Goal: Task Accomplishment & Management: Manage account settings

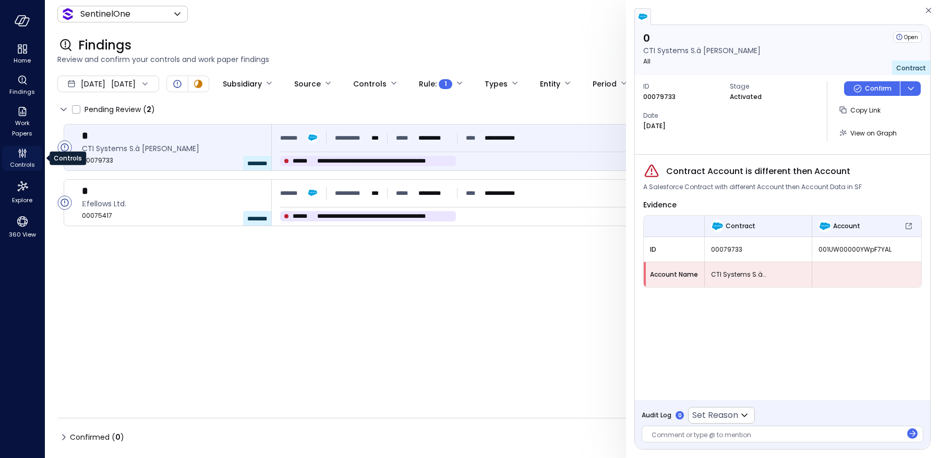
click at [21, 157] on icon "Controls" at bounding box center [22, 153] width 13 height 13
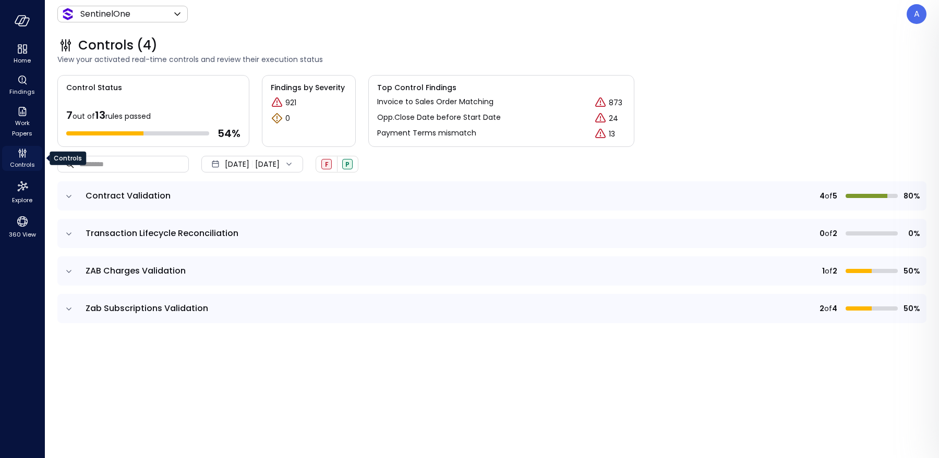
click at [21, 157] on icon "Controls" at bounding box center [22, 153] width 13 height 13
click at [68, 195] on icon "expand row" at bounding box center [69, 196] width 10 height 10
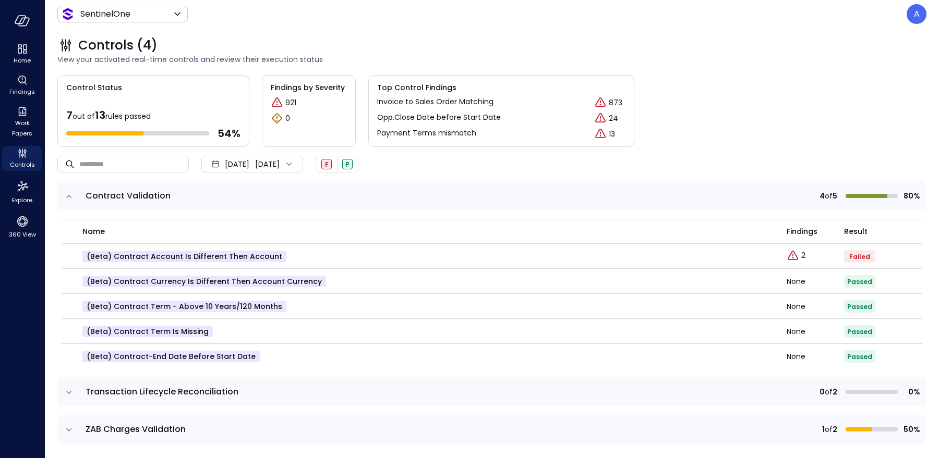
click at [68, 195] on icon "expand row" at bounding box center [68, 196] width 5 height 3
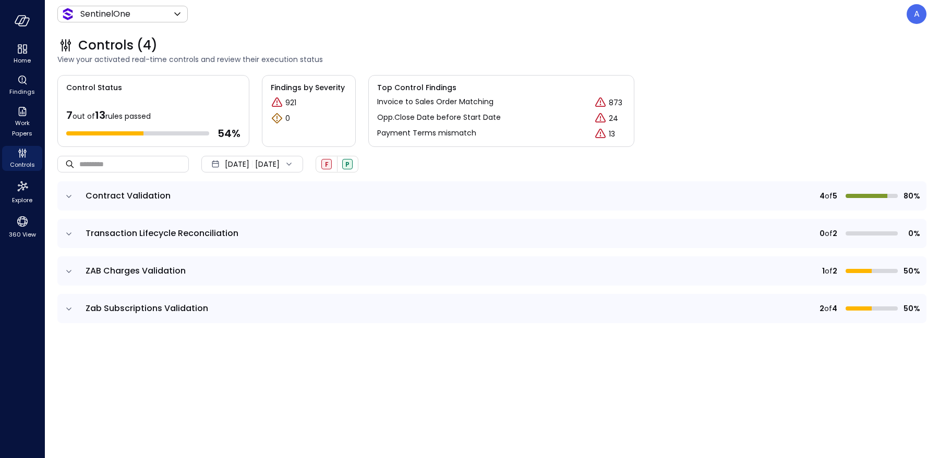
click at [69, 229] on icon "expand row" at bounding box center [69, 234] width 10 height 10
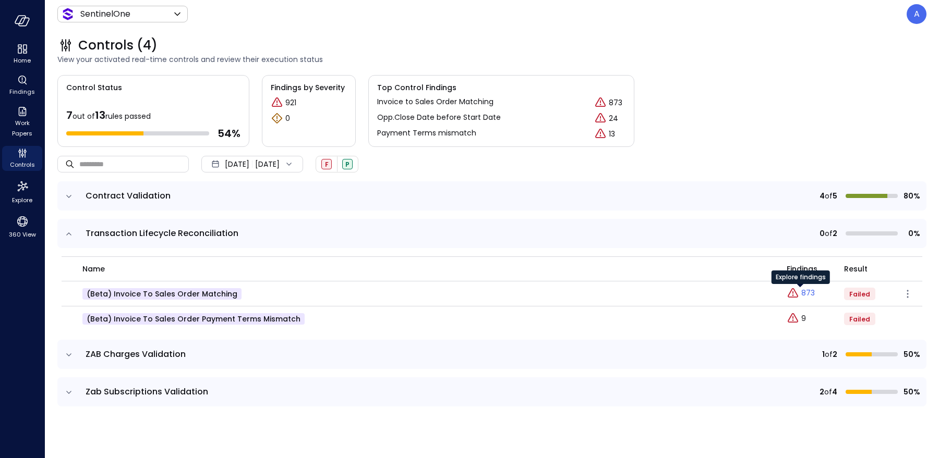
click at [795, 294] on icon "Explore findings" at bounding box center [792, 293] width 13 height 13
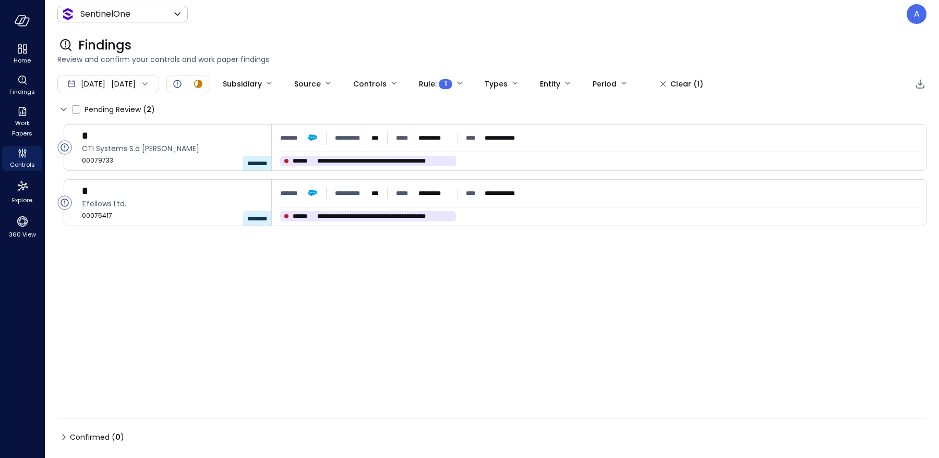
type input "****"
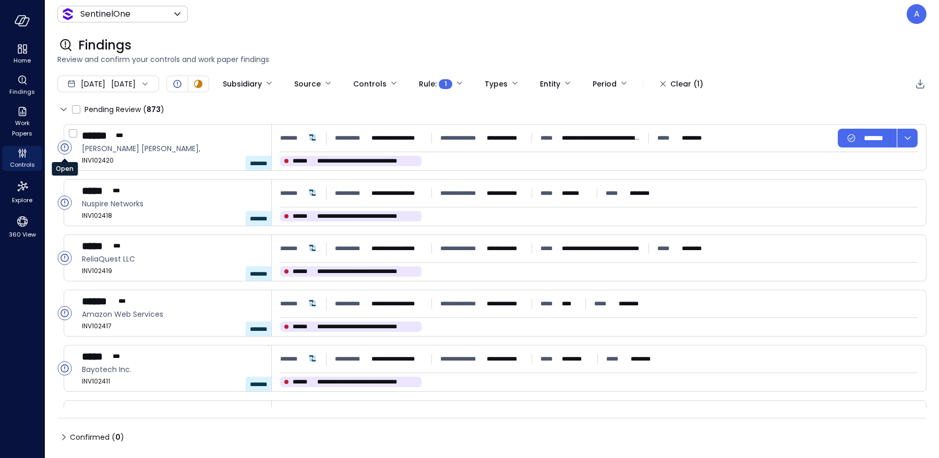
click at [65, 145] on circle "Open" at bounding box center [65, 148] width 14 height 14
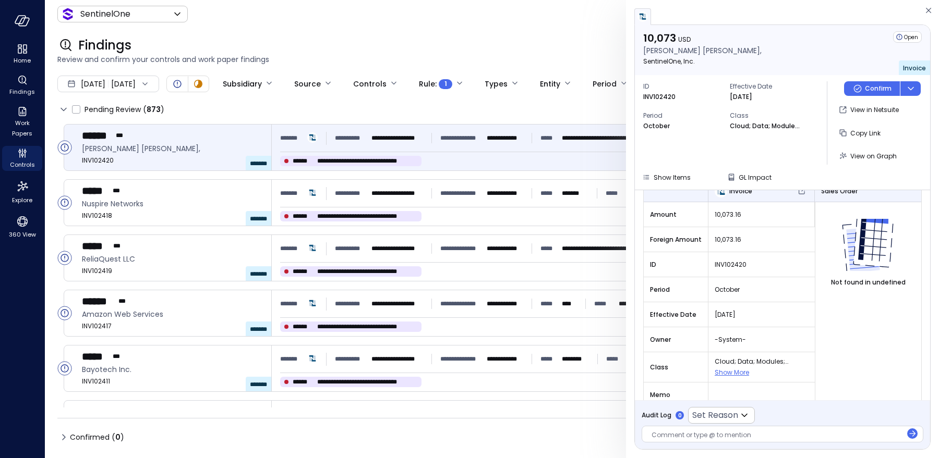
scroll to position [135, 0]
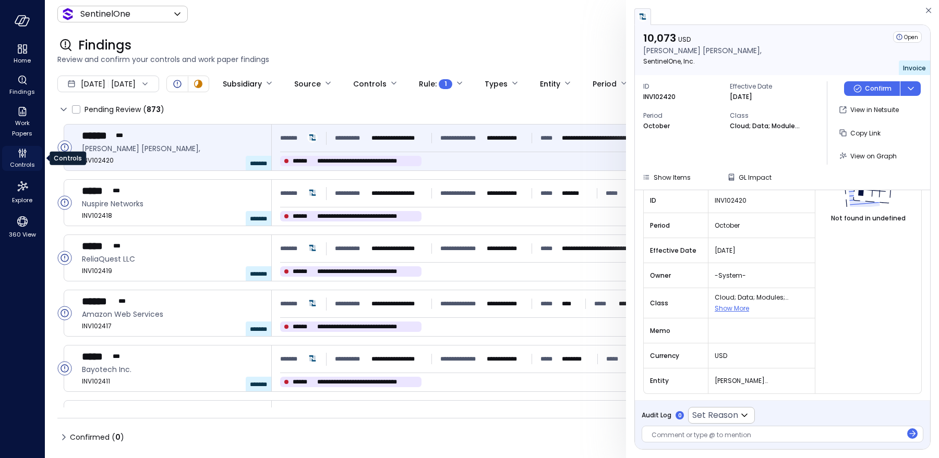
click at [27, 153] on icon "Controls" at bounding box center [22, 153] width 13 height 13
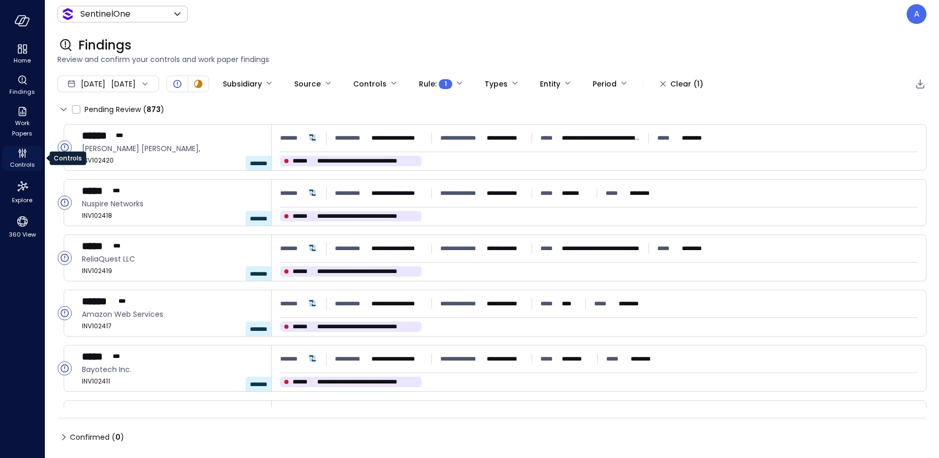
click at [27, 153] on icon "Controls" at bounding box center [22, 153] width 13 height 13
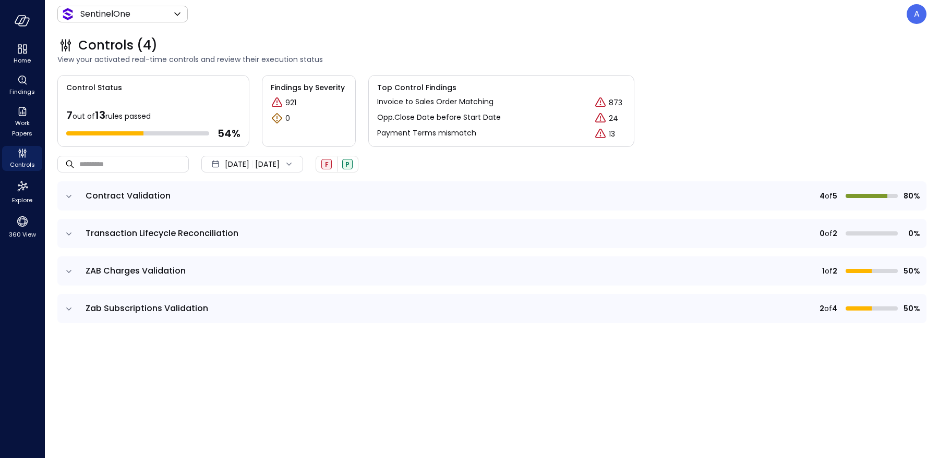
click at [72, 235] on icon "expand row" at bounding box center [69, 234] width 10 height 10
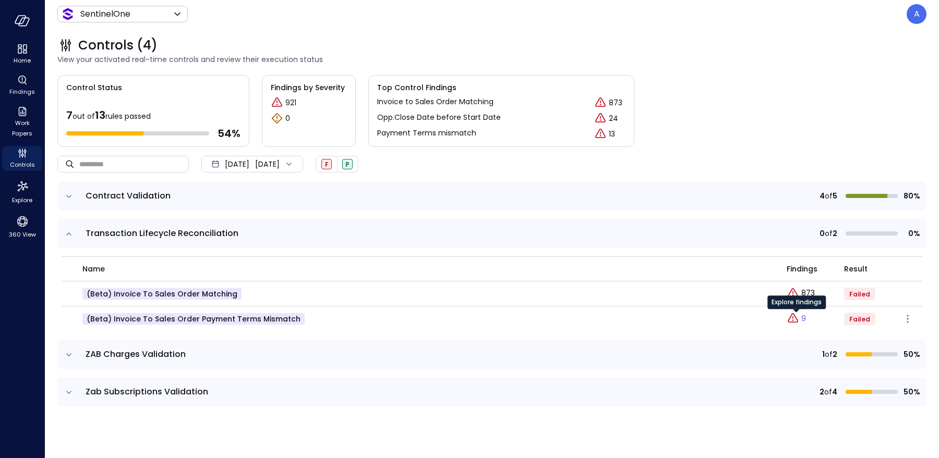
click at [803, 317] on p "9" at bounding box center [803, 318] width 5 height 11
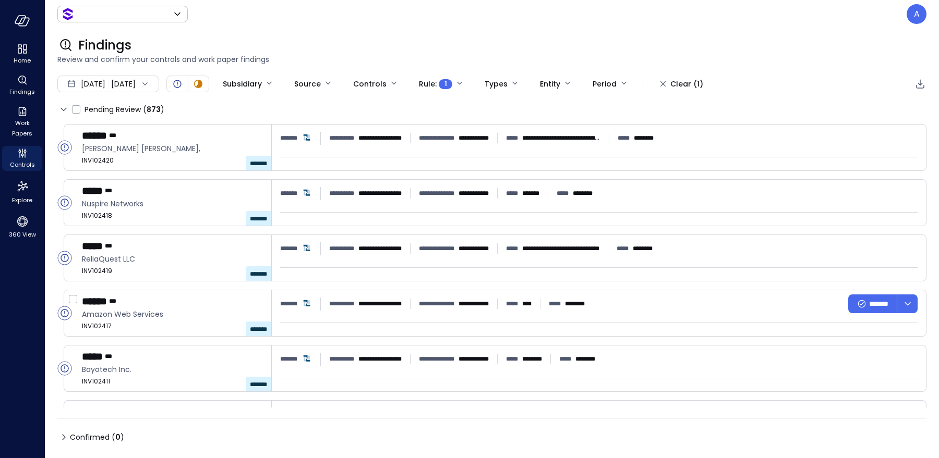
type input "*******"
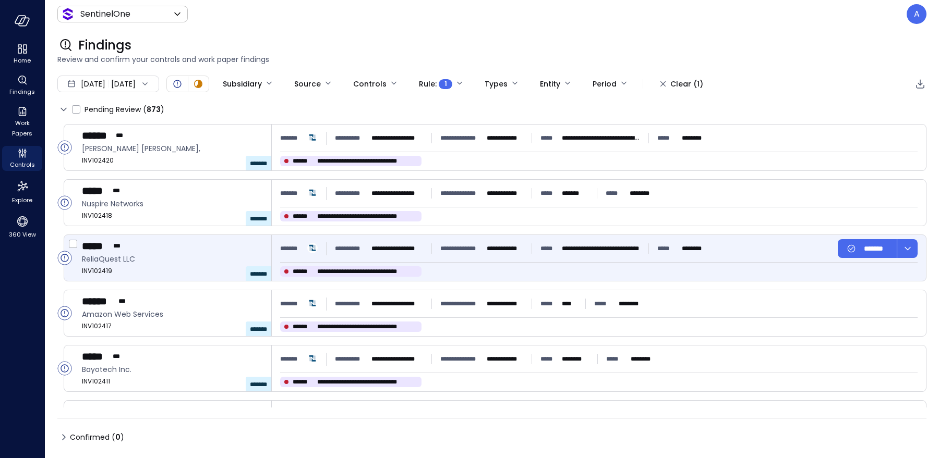
type input "****"
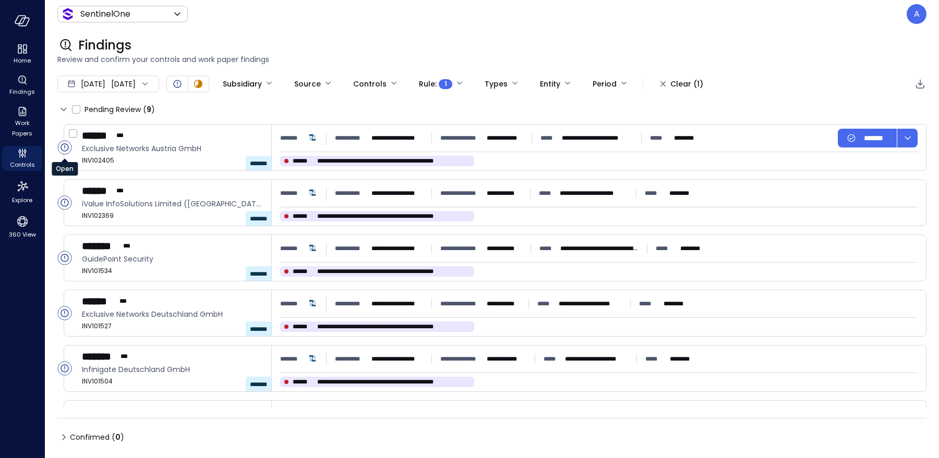
click at [67, 154] on icon "Open" at bounding box center [64, 147] width 15 height 15
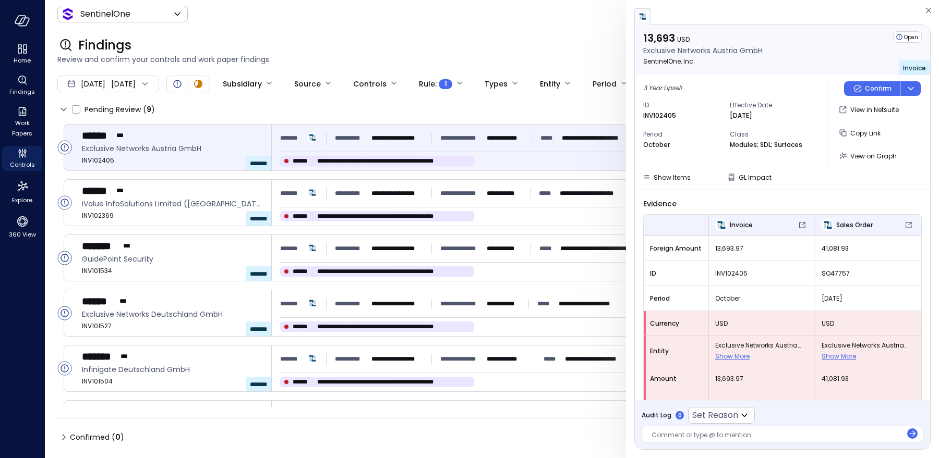
scroll to position [70, 0]
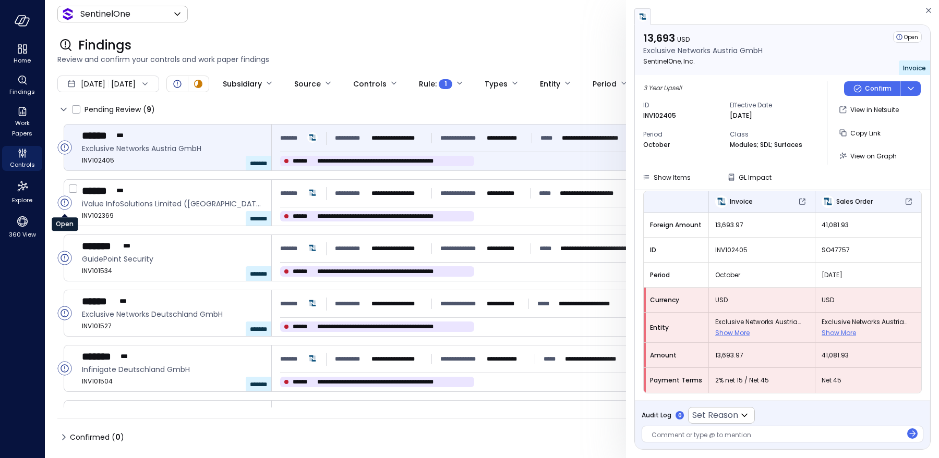
click at [66, 200] on circle "Open" at bounding box center [65, 203] width 14 height 14
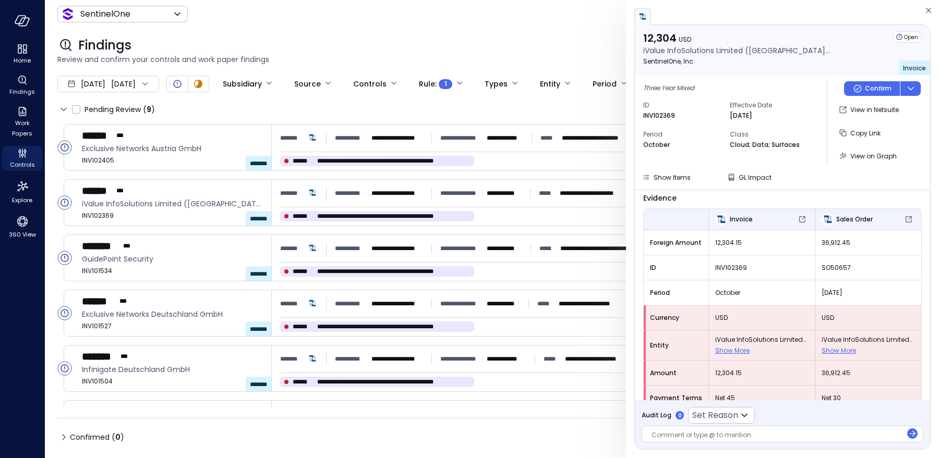
scroll to position [70, 0]
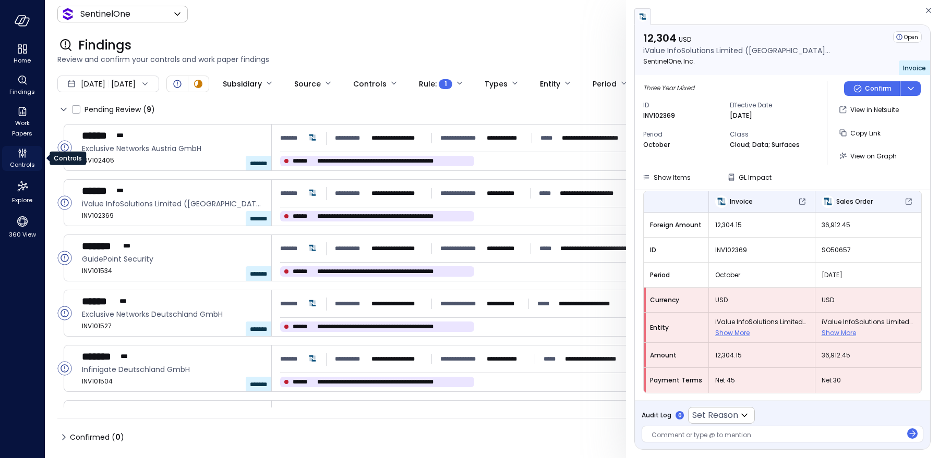
click at [23, 156] on icon "Controls" at bounding box center [22, 153] width 13 height 13
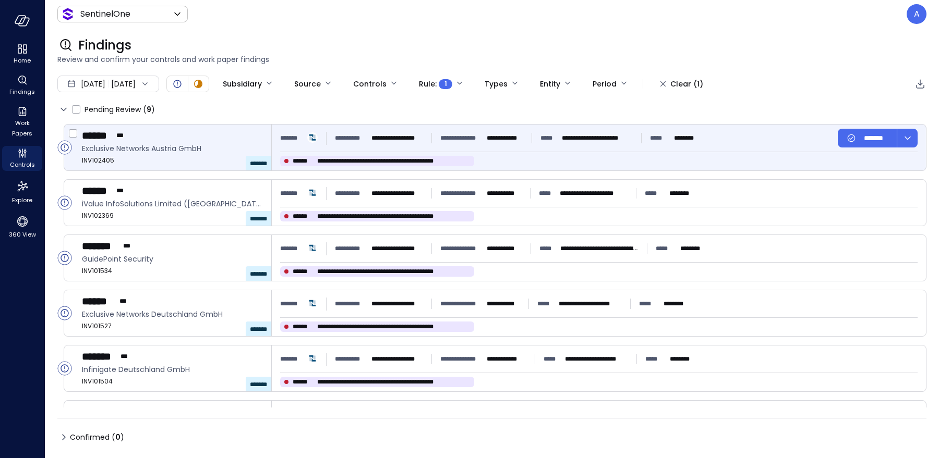
drag, startPoint x: 321, startPoint y: 161, endPoint x: 447, endPoint y: 164, distance: 126.2
click at [447, 164] on span "**********" at bounding box center [393, 161] width 153 height 10
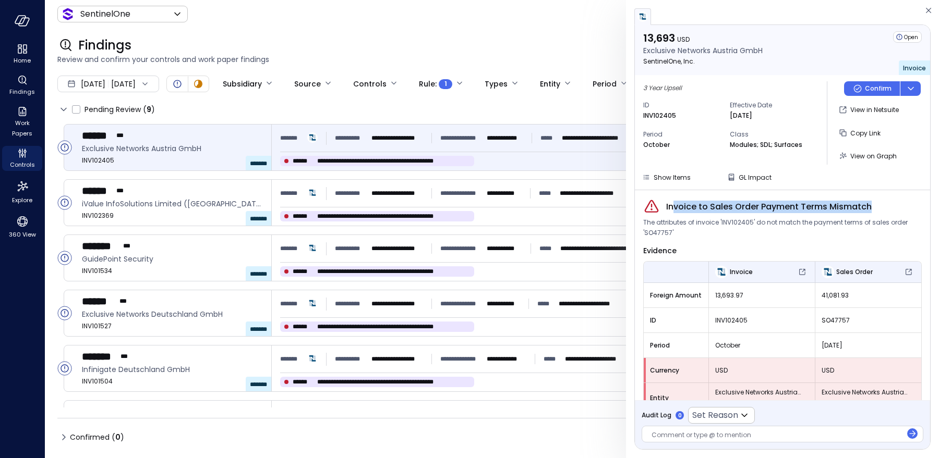
drag, startPoint x: 868, startPoint y: 208, endPoint x: 673, endPoint y: 205, distance: 195.1
click at [673, 205] on span "Invoice to Sales Order Payment Terms Mismatch" at bounding box center [768, 207] width 205 height 13
copy span "voice to Sales Order Payment Terms Mismatch"
click at [16, 162] on span "Controls" at bounding box center [22, 165] width 25 height 10
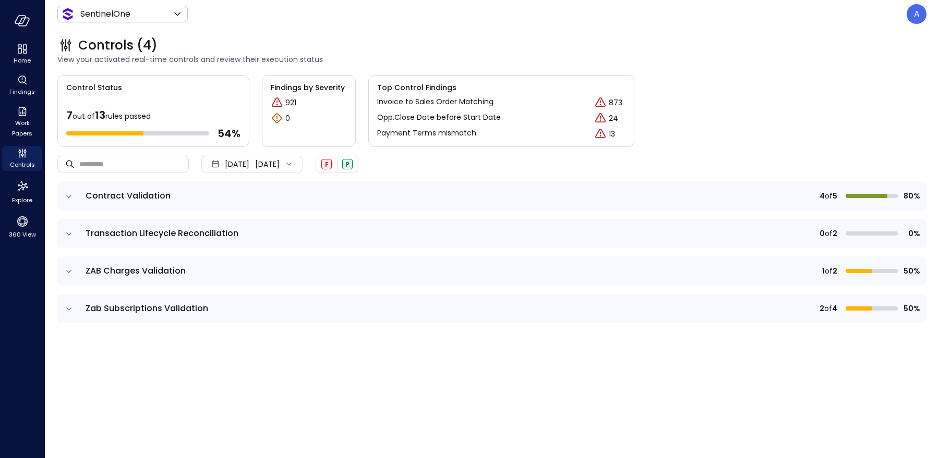
click at [71, 272] on icon "expand row" at bounding box center [69, 271] width 10 height 10
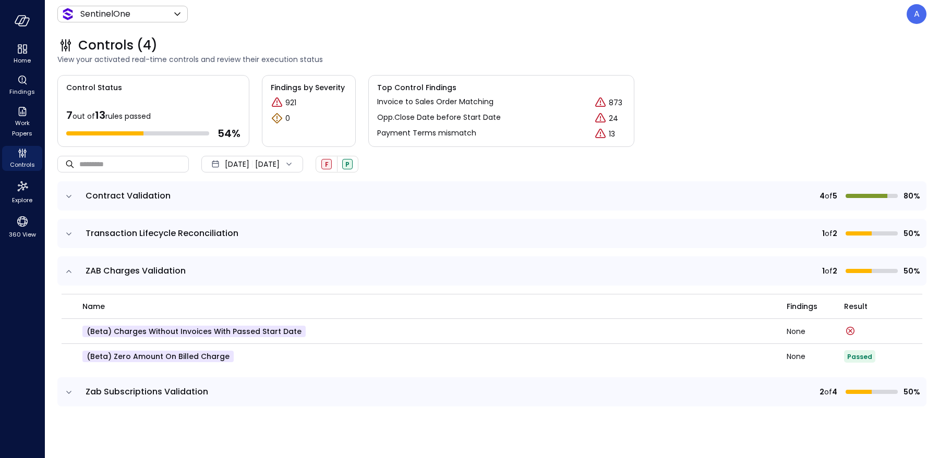
click at [67, 391] on icon "expand row" at bounding box center [69, 392] width 10 height 10
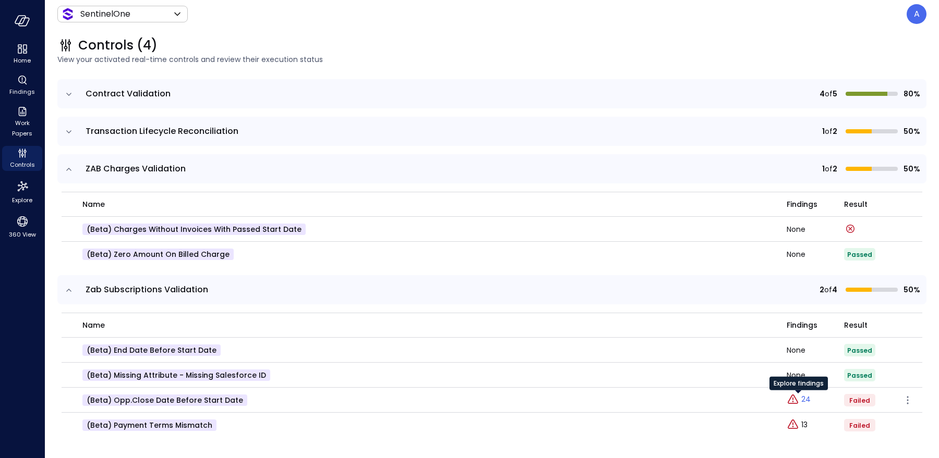
click at [805, 400] on p "24" at bounding box center [805, 399] width 9 height 11
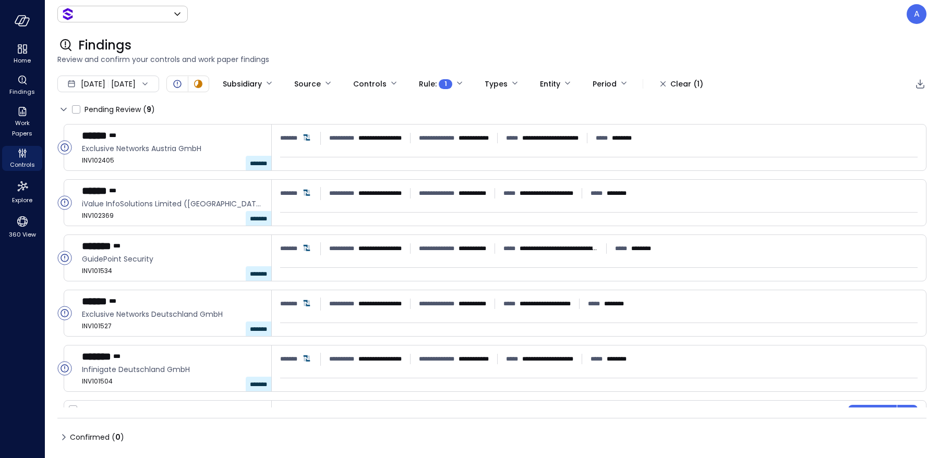
type input "*******"
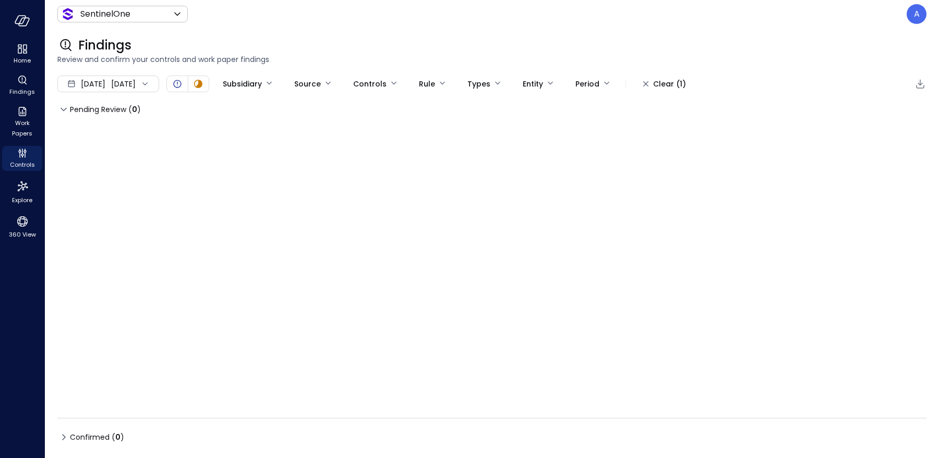
type input "****"
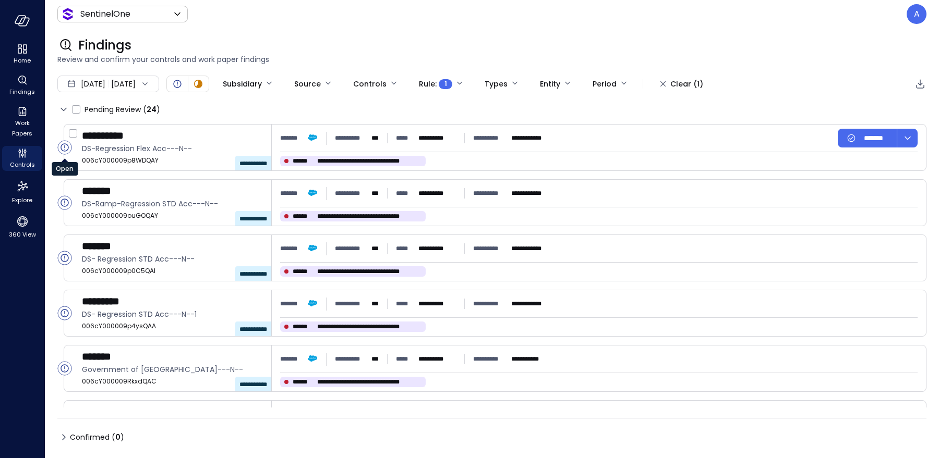
click at [63, 145] on circle "Open" at bounding box center [65, 148] width 14 height 14
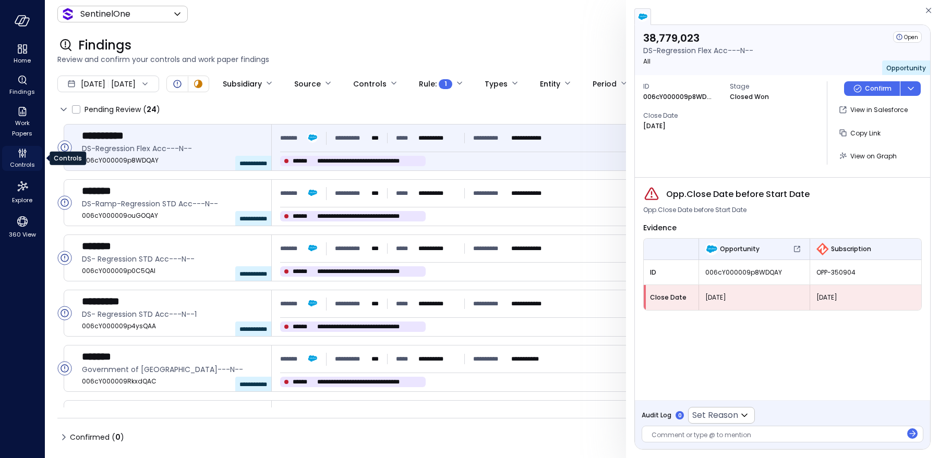
click at [22, 155] on icon "Controls" at bounding box center [22, 153] width 13 height 13
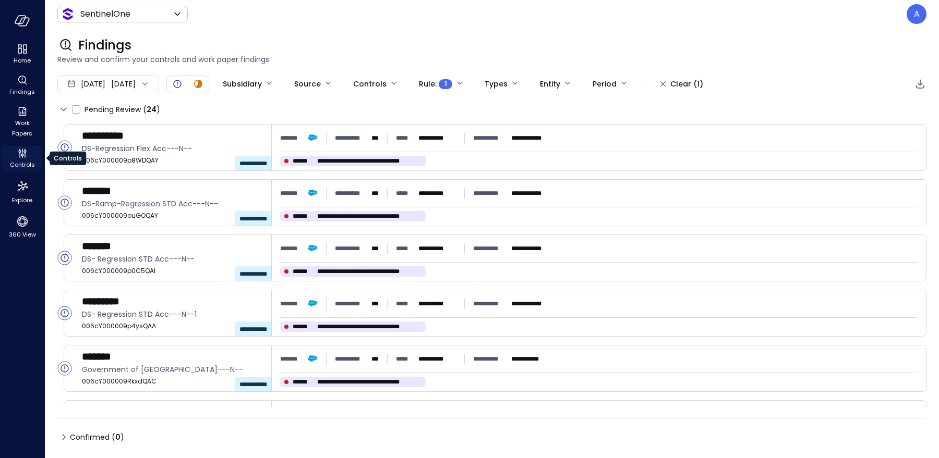
click at [22, 155] on icon "Controls" at bounding box center [22, 153] width 13 height 13
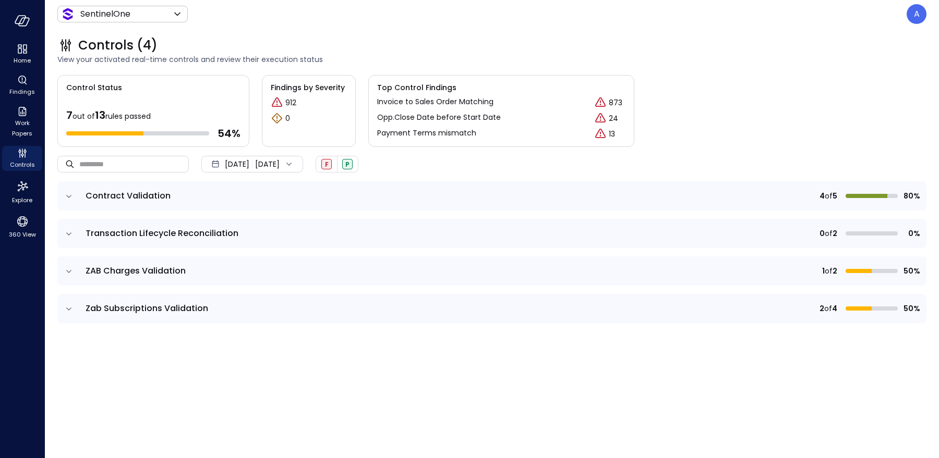
click at [69, 309] on icon "expand row" at bounding box center [68, 309] width 5 height 3
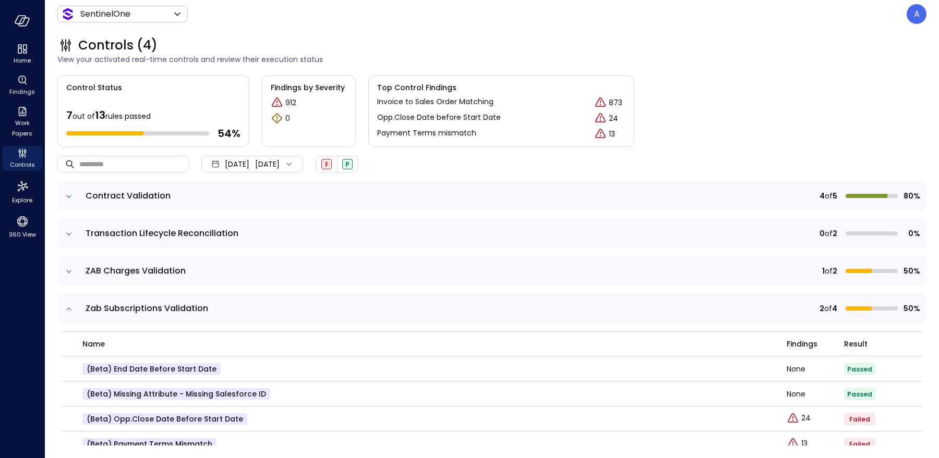
scroll to position [19, 0]
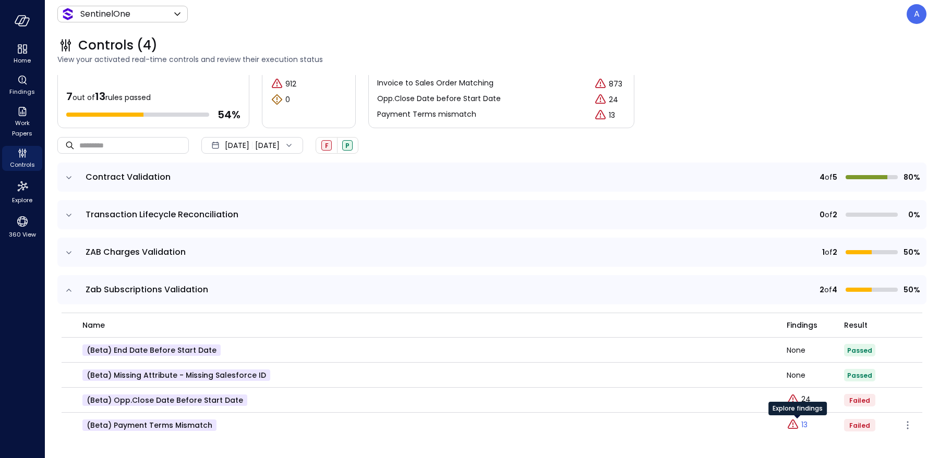
click at [799, 423] on link "13" at bounding box center [796, 425] width 21 height 13
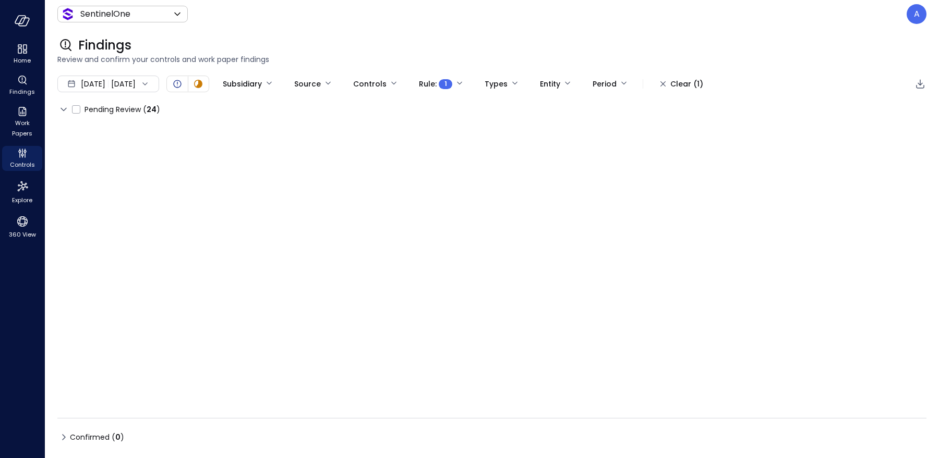
type input "****"
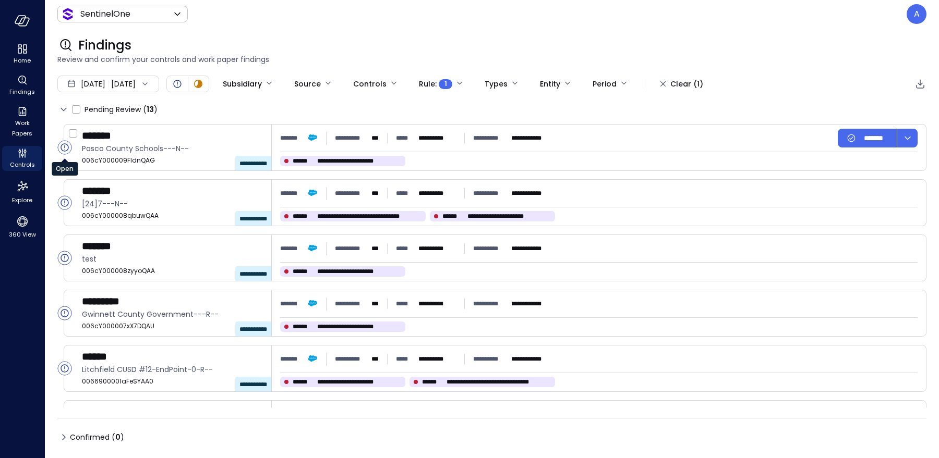
click at [64, 150] on circle "Open" at bounding box center [65, 148] width 14 height 14
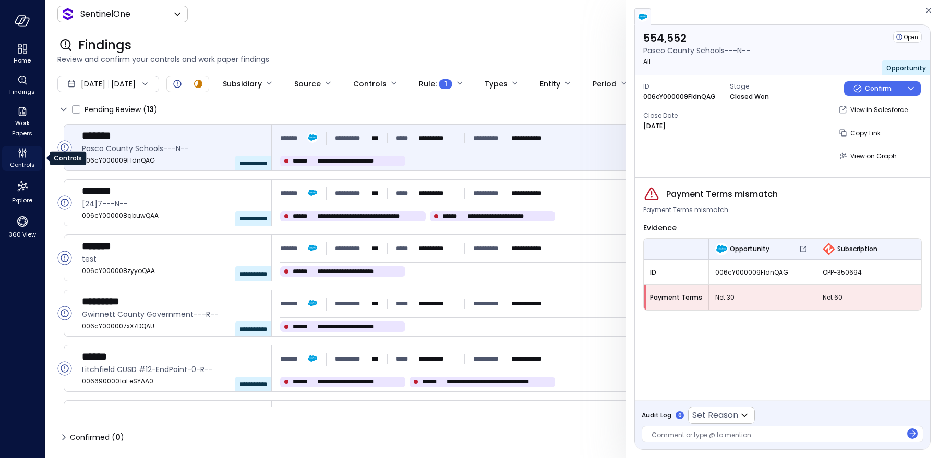
click at [23, 152] on icon "Controls" at bounding box center [22, 153] width 13 height 13
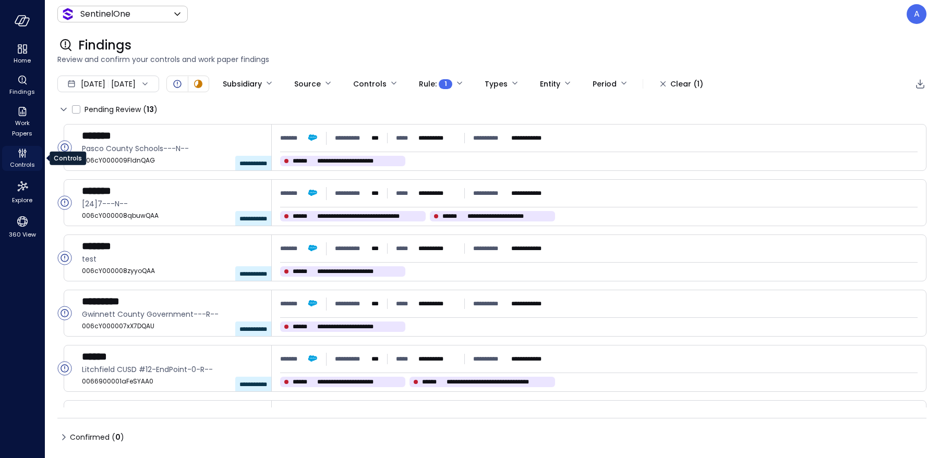
click at [23, 152] on icon "Controls" at bounding box center [22, 153] width 13 height 13
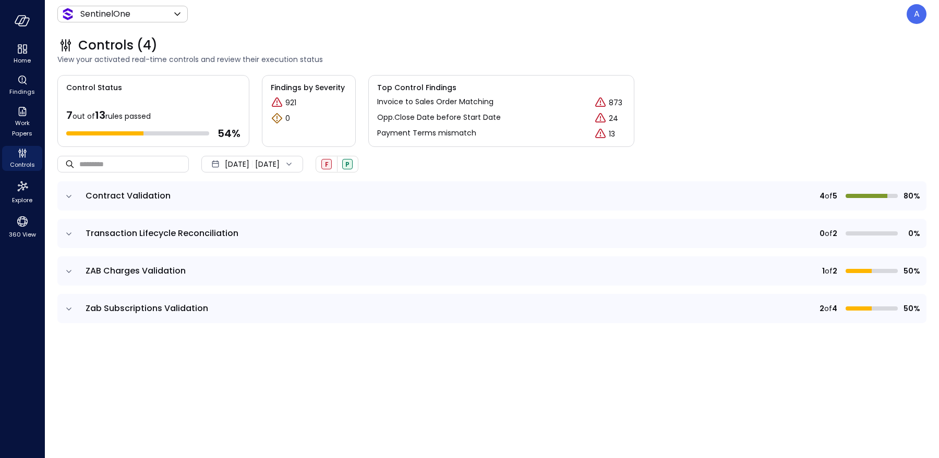
click at [70, 272] on icon "expand row" at bounding box center [69, 271] width 10 height 10
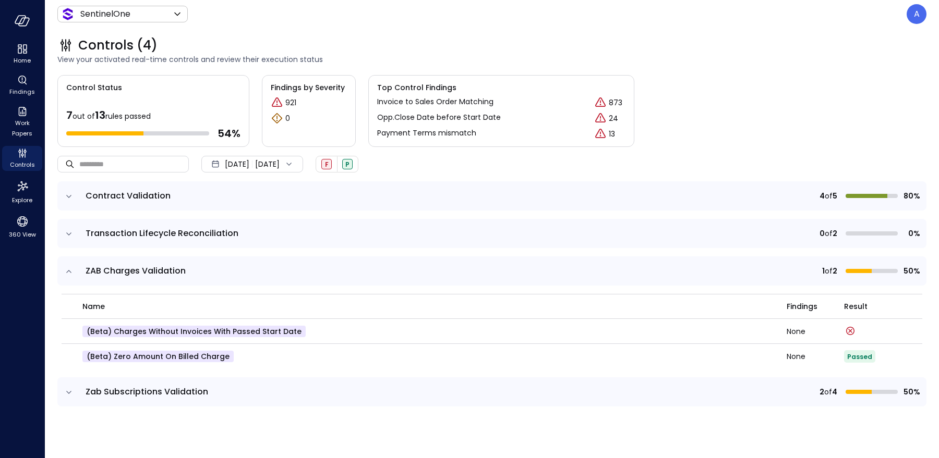
click at [69, 392] on icon "expand row" at bounding box center [68, 392] width 5 height 3
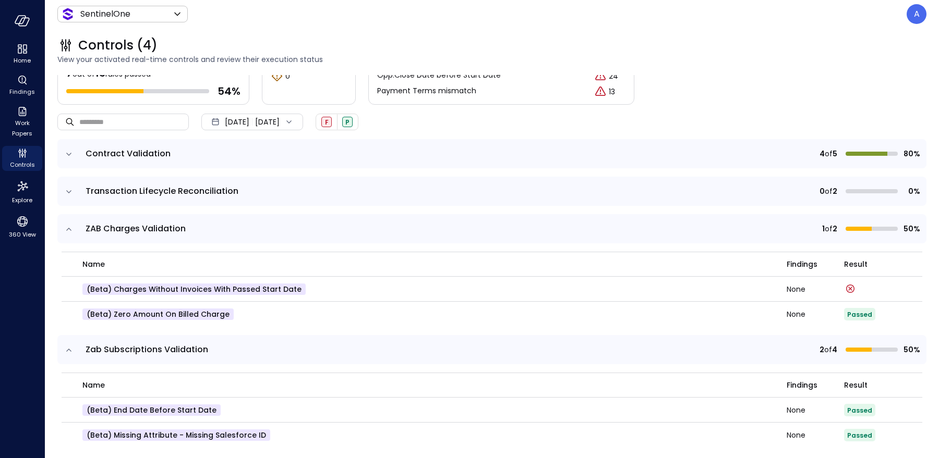
scroll to position [102, 0]
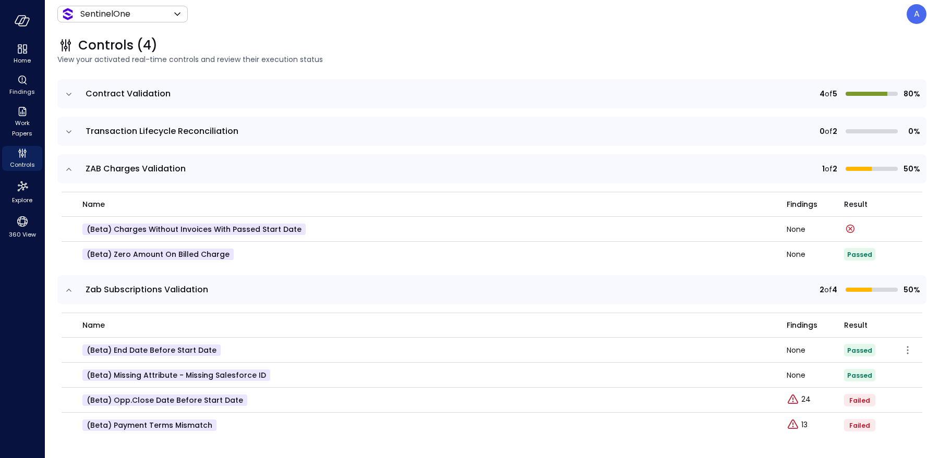
click at [185, 347] on p "(beta) End Date before Start Date" at bounding box center [151, 350] width 138 height 11
click at [201, 351] on p "(beta) End Date before Start Date" at bounding box center [151, 350] width 138 height 11
drag, startPoint x: 208, startPoint y: 347, endPoint x: 111, endPoint y: 347, distance: 97.0
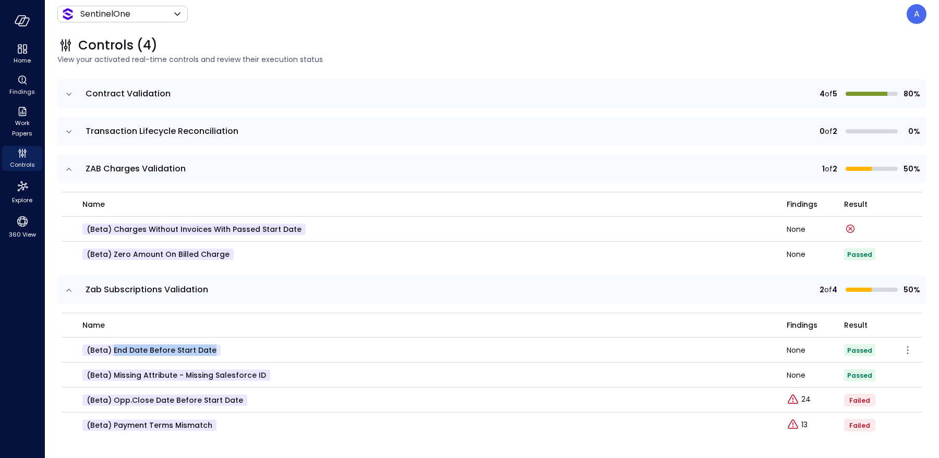
click at [111, 347] on p "(beta) End Date before Start Date" at bounding box center [151, 350] width 138 height 11
drag, startPoint x: 260, startPoint y: 376, endPoint x: 113, endPoint y: 372, distance: 147.1
click at [113, 372] on p "(beta) Missing Attribute - Missing Salesforce ID" at bounding box center [176, 375] width 188 height 11
click at [95, 17] on body "Home Findings Work Papers Controls Explore 360 View SentinelOne ******* ​ A Con…" at bounding box center [469, 229] width 939 height 458
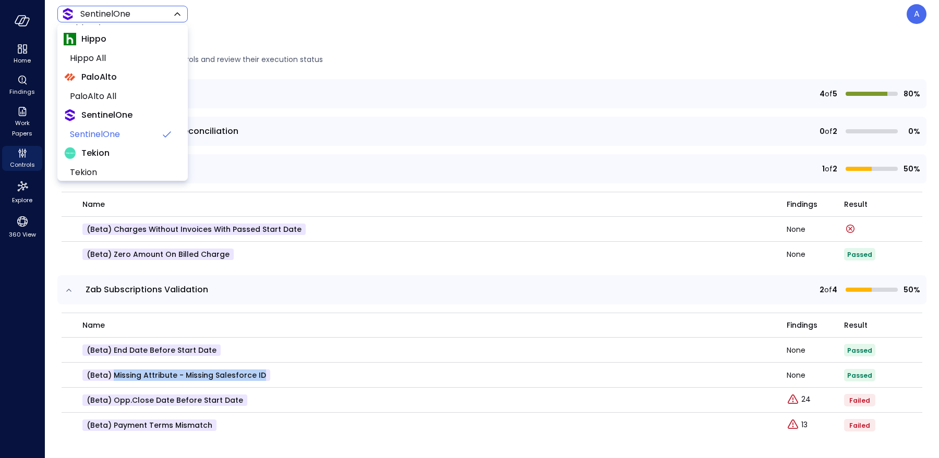
scroll to position [42, 0]
click at [94, 165] on span "Tekion" at bounding box center [121, 169] width 103 height 13
type input "*******"
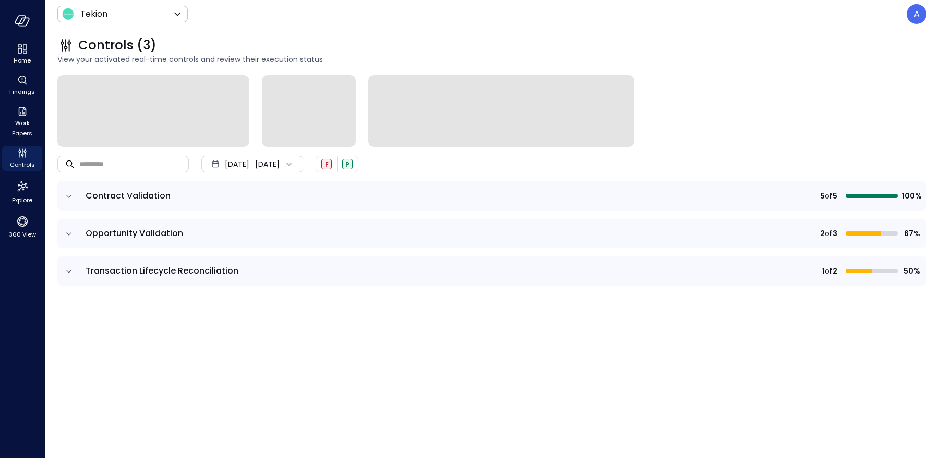
click at [68, 270] on icon "expand row" at bounding box center [69, 271] width 10 height 10
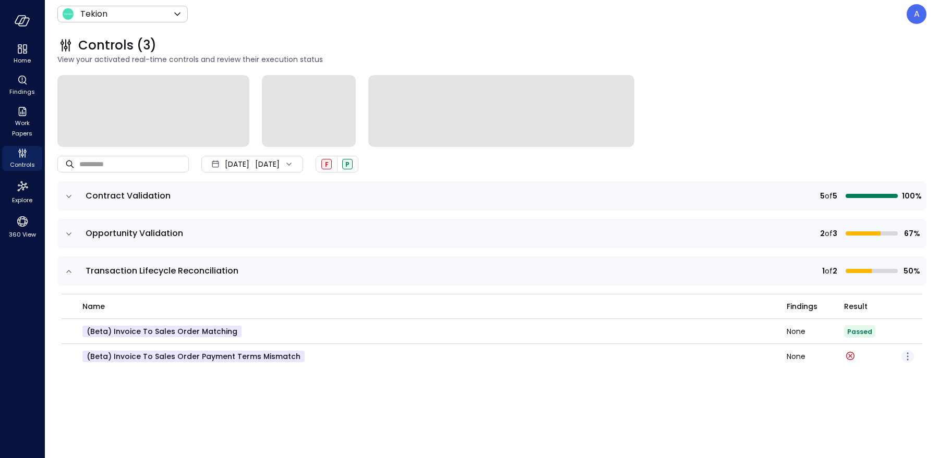
click at [909, 357] on icon "button" at bounding box center [907, 356] width 13 height 13
click at [873, 369] on p "Edit control" at bounding box center [870, 372] width 41 height 10
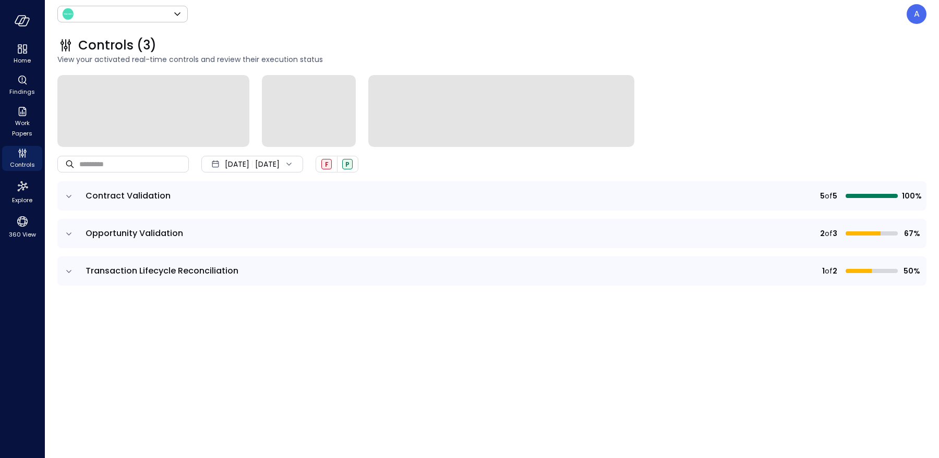
type input "*******"
click at [23, 154] on icon "Controls" at bounding box center [22, 153] width 13 height 13
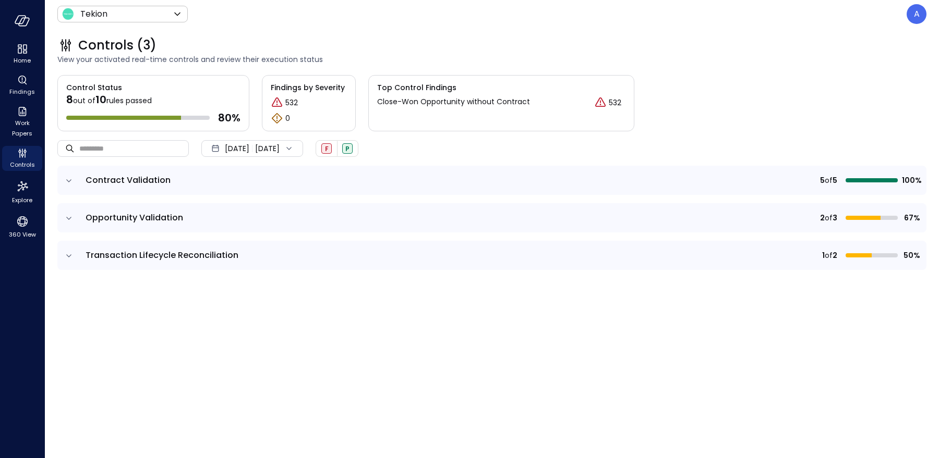
click at [69, 180] on icon "expand row" at bounding box center [69, 181] width 10 height 10
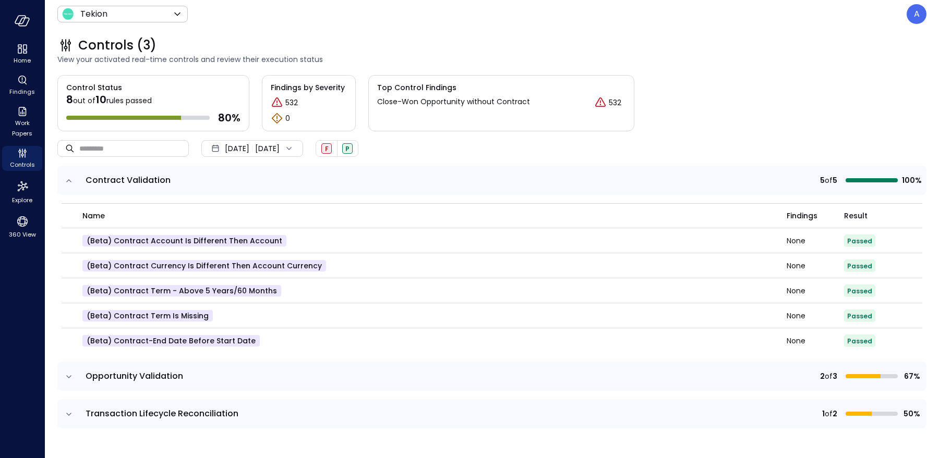
click at [69, 180] on icon "expand row" at bounding box center [69, 181] width 10 height 10
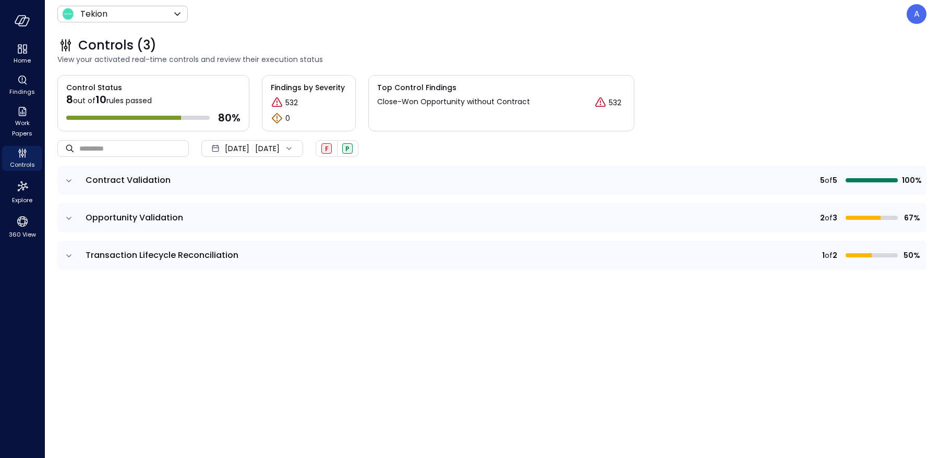
click at [68, 181] on icon "expand row" at bounding box center [69, 181] width 10 height 10
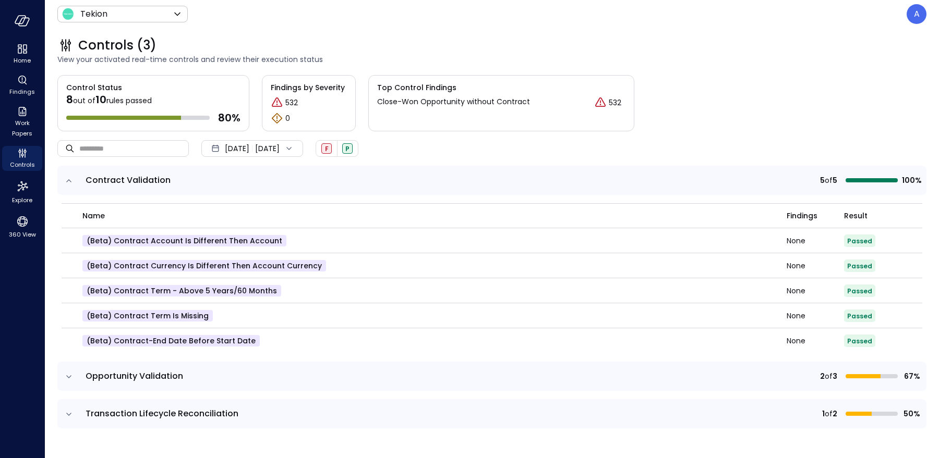
click at [68, 181] on icon "expand row" at bounding box center [69, 181] width 10 height 10
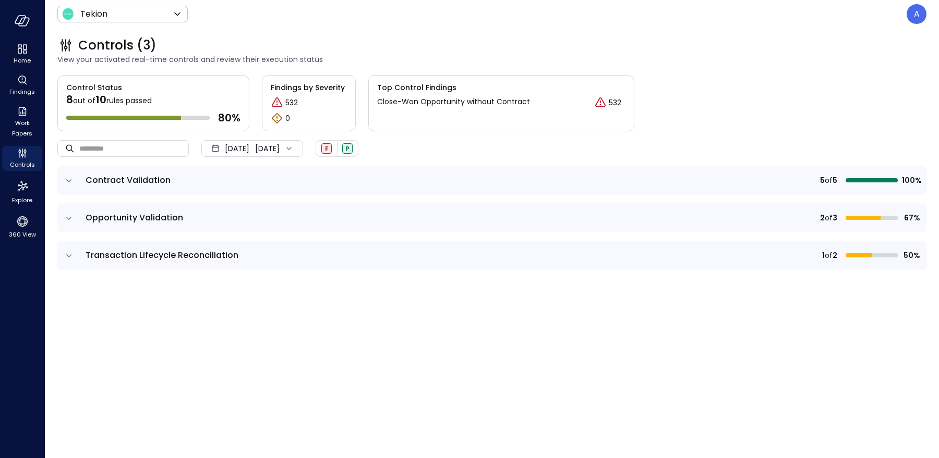
click at [65, 219] on icon "expand row" at bounding box center [69, 218] width 10 height 10
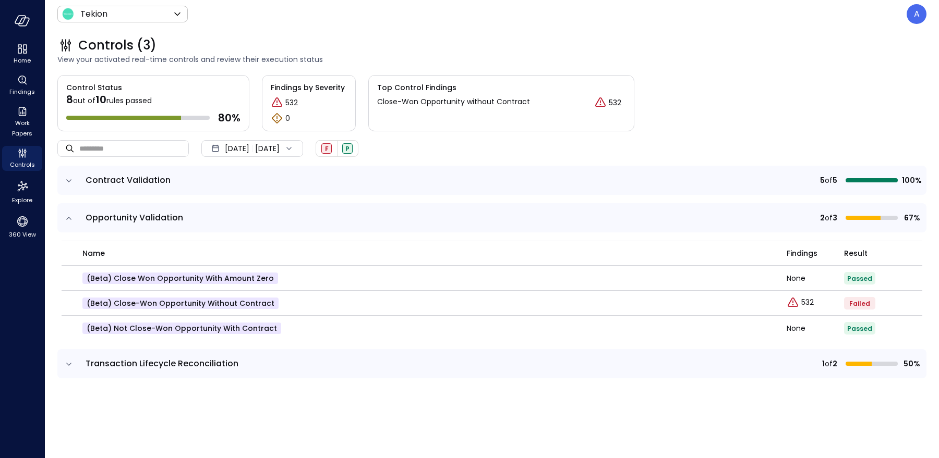
click at [67, 362] on icon "expand row" at bounding box center [69, 364] width 10 height 10
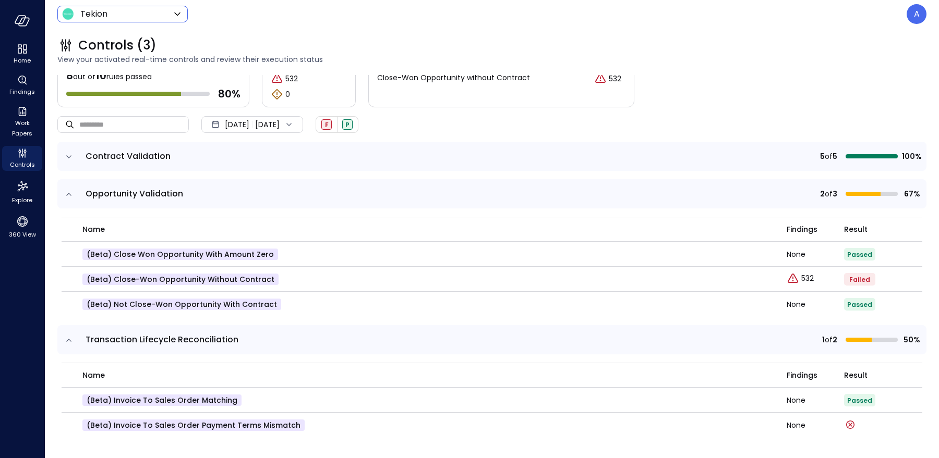
click at [94, 15] on body "Home Findings Work Papers Controls Explore 360 View Tekion ******* ​ A Controls…" at bounding box center [469, 229] width 939 height 458
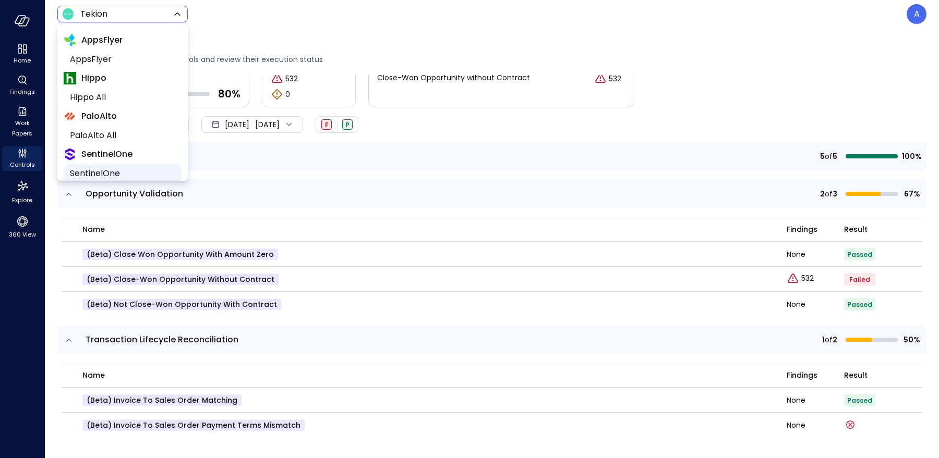
click at [116, 171] on span "SentinelOne" at bounding box center [121, 173] width 103 height 13
type input "*******"
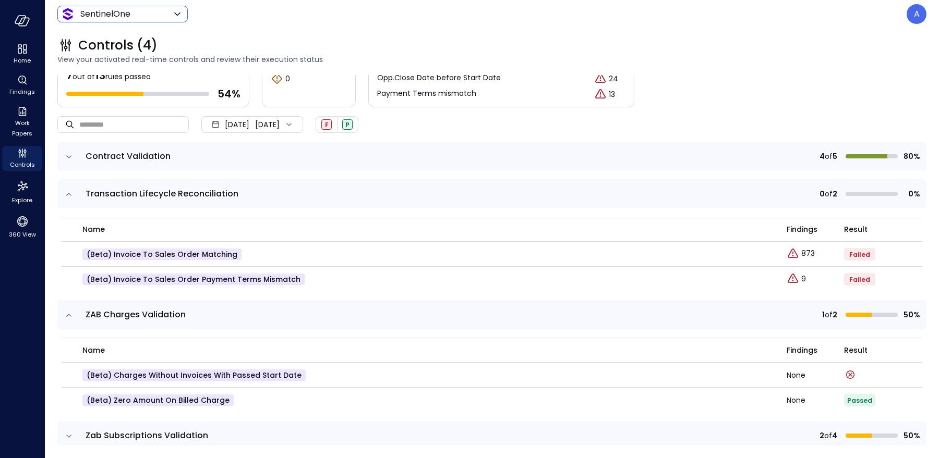
scroll to position [52, 0]
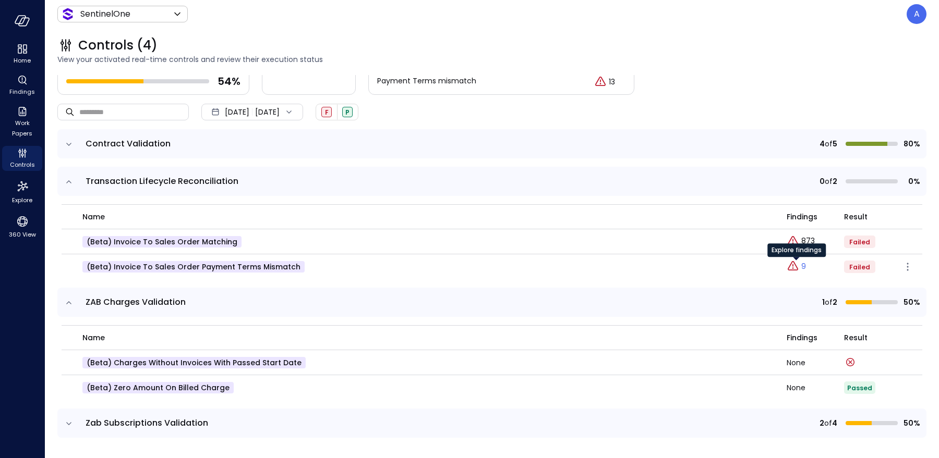
click at [801, 266] on p "9" at bounding box center [803, 266] width 5 height 11
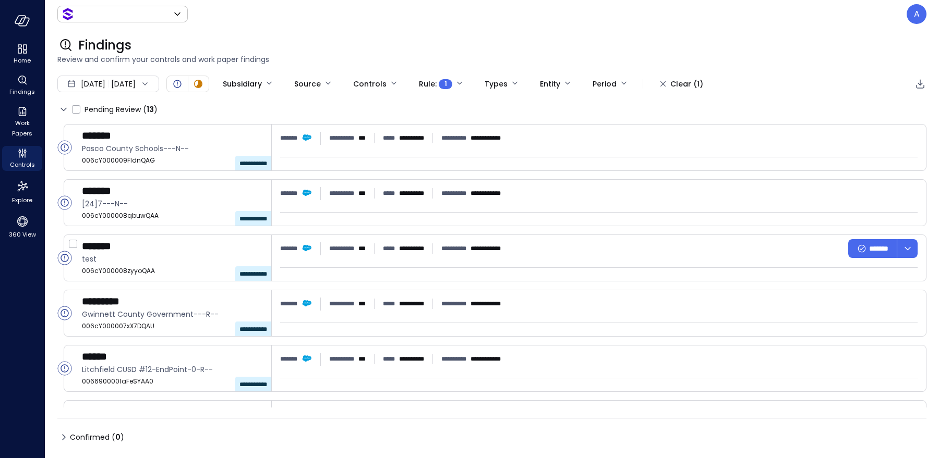
type input "*******"
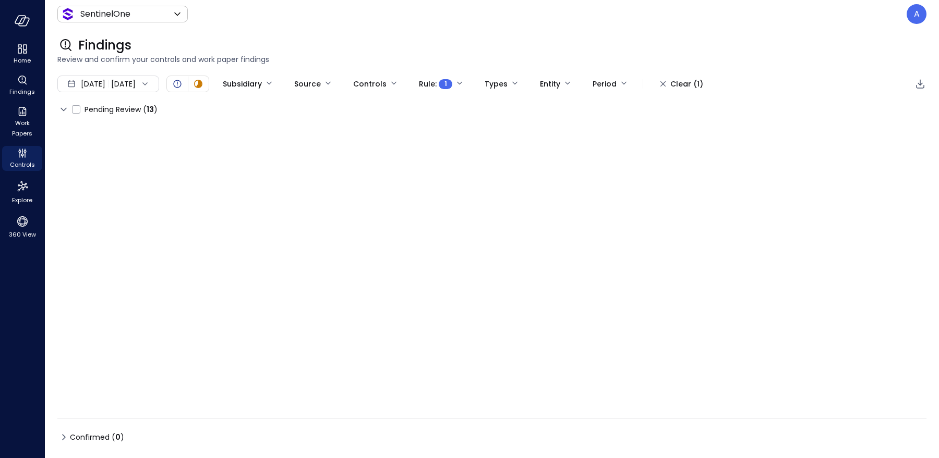
type input "****"
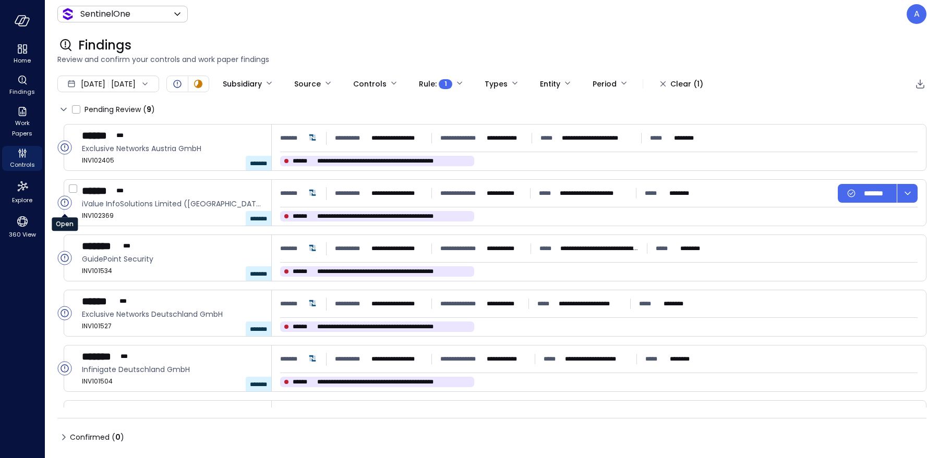
click at [65, 202] on icon "Open" at bounding box center [64, 202] width 1 height 5
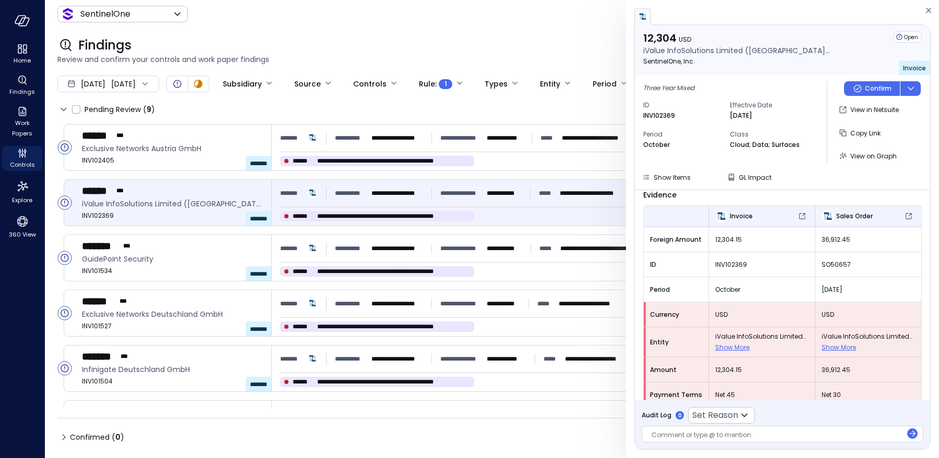
scroll to position [70, 0]
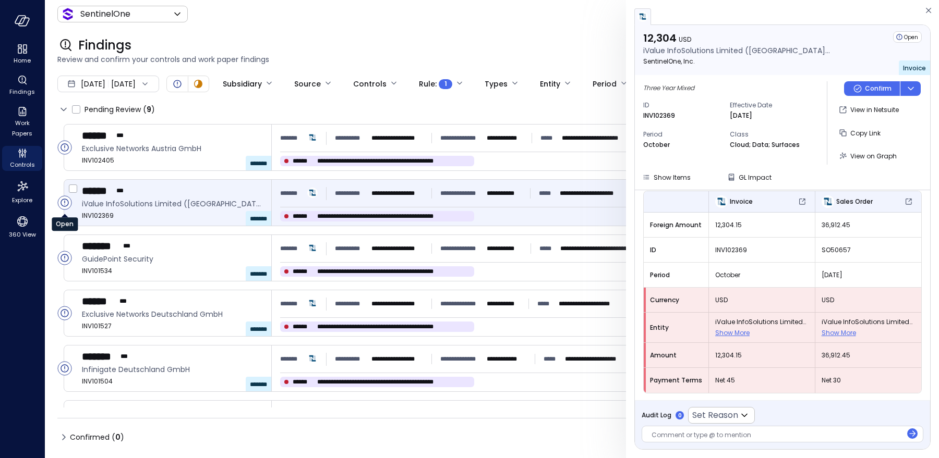
click at [67, 202] on circle "Open" at bounding box center [65, 203] width 14 height 14
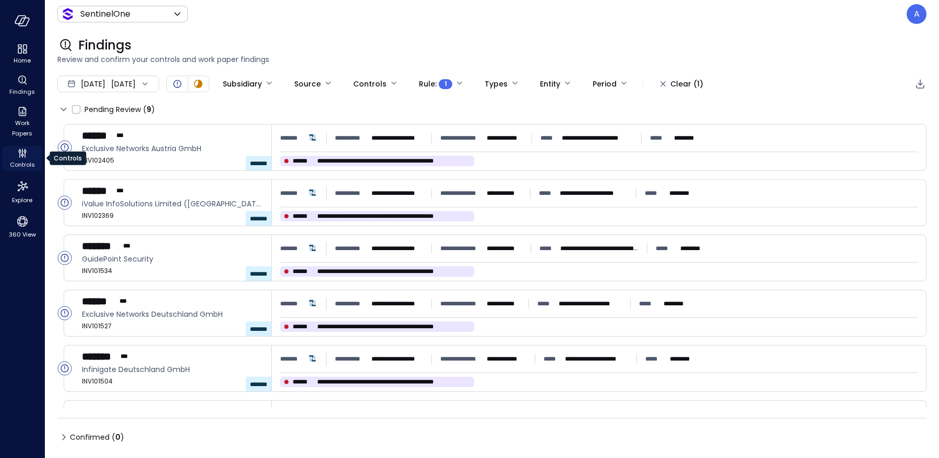
click at [20, 157] on icon "Controls" at bounding box center [19, 155] width 1 height 6
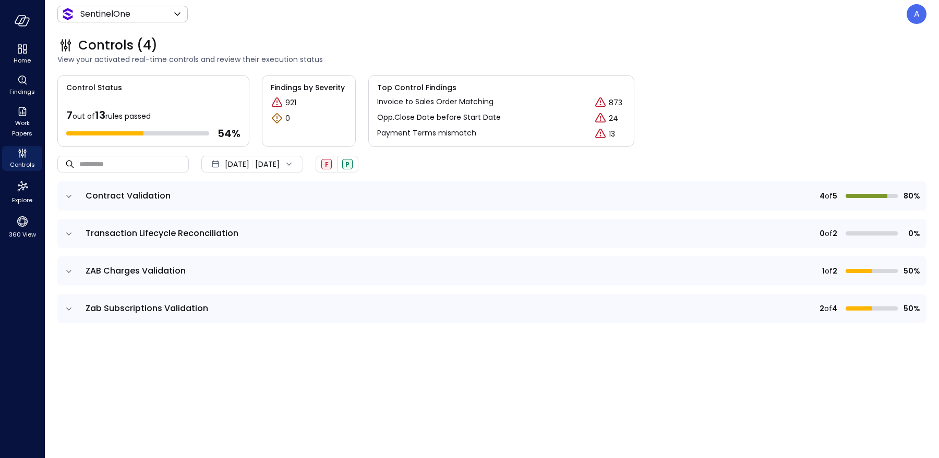
click at [71, 233] on icon "expand row" at bounding box center [69, 234] width 10 height 10
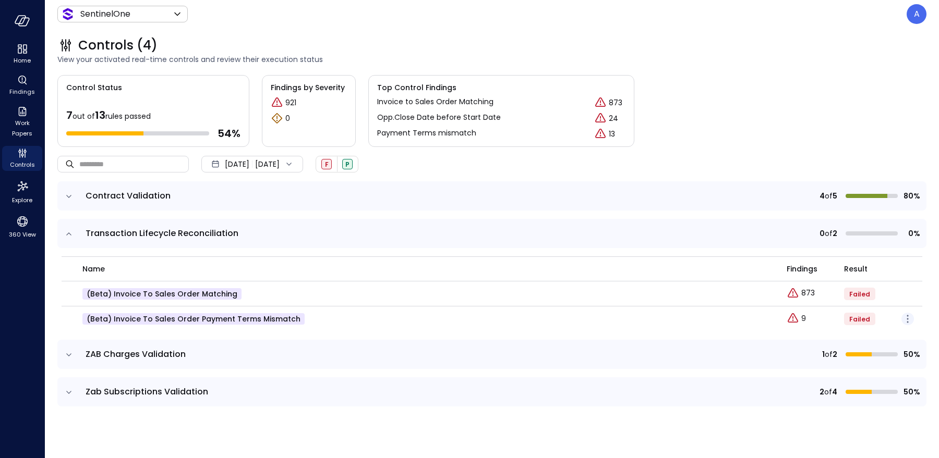
click at [909, 318] on icon "button" at bounding box center [907, 319] width 13 height 13
click at [876, 331] on p "Edit control" at bounding box center [870, 334] width 41 height 10
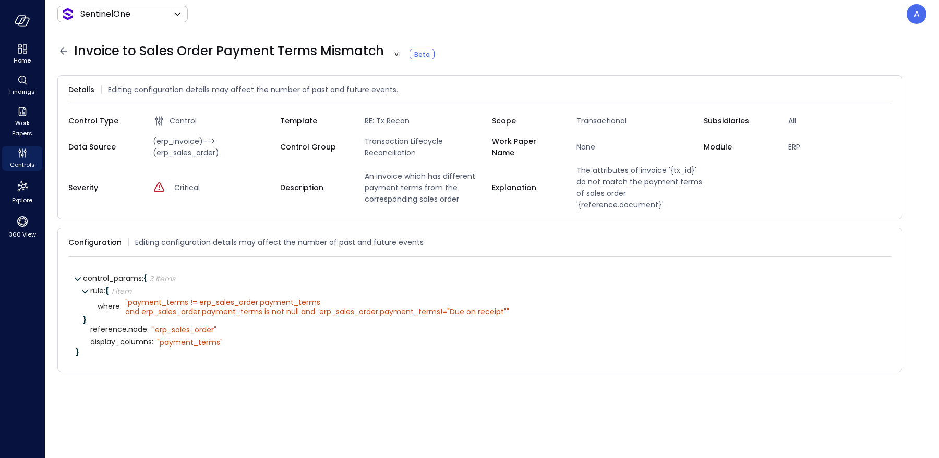
click at [64, 49] on icon at bounding box center [63, 51] width 13 height 13
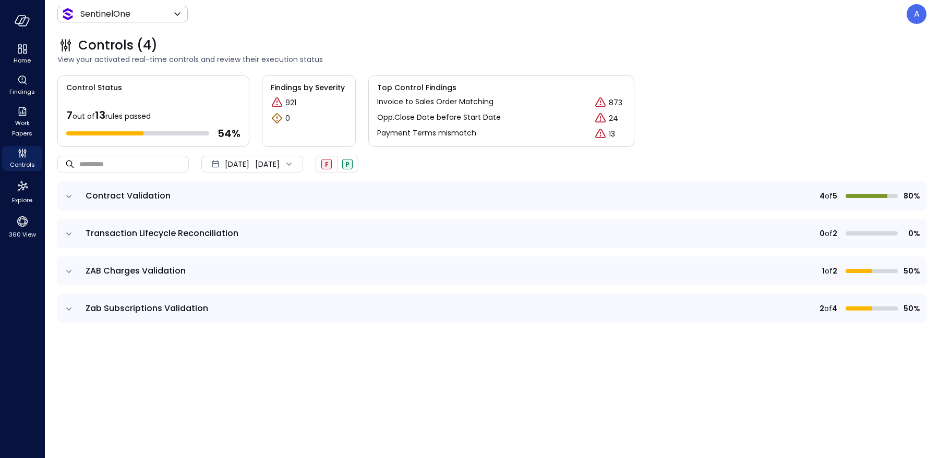
click at [72, 308] on icon "expand row" at bounding box center [69, 309] width 10 height 10
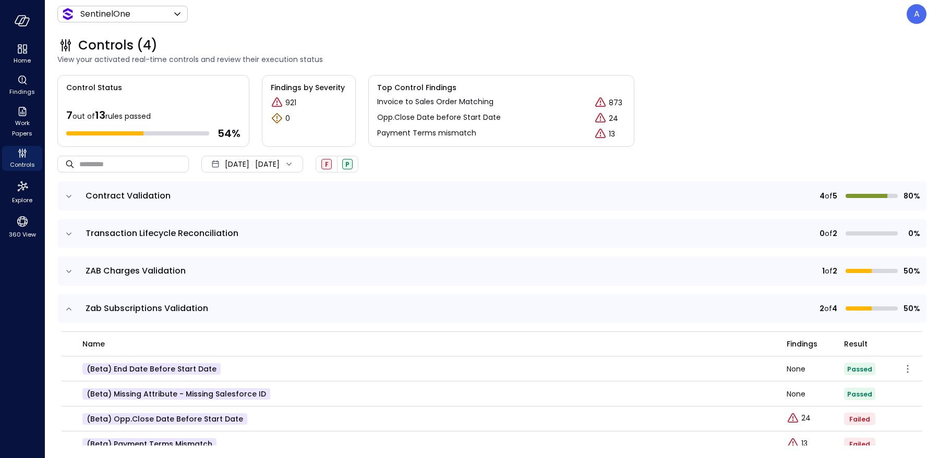
scroll to position [19, 0]
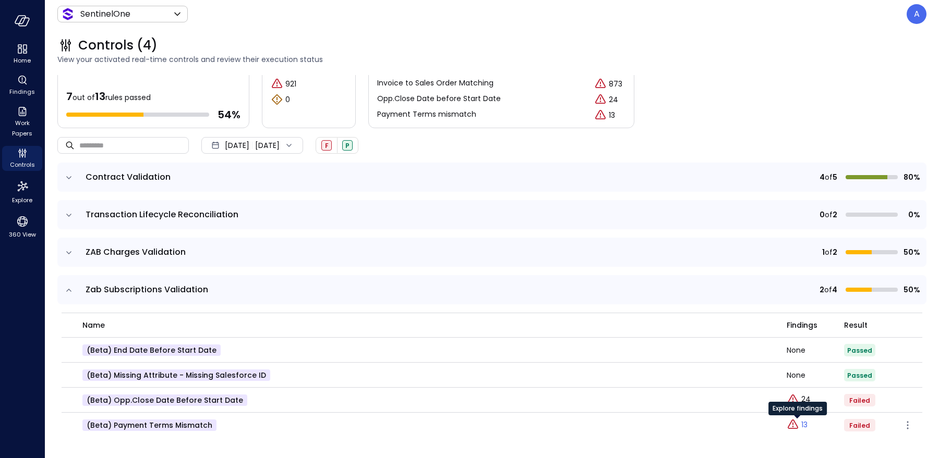
click at [790, 430] on icon "Explore findings" at bounding box center [792, 425] width 13 height 13
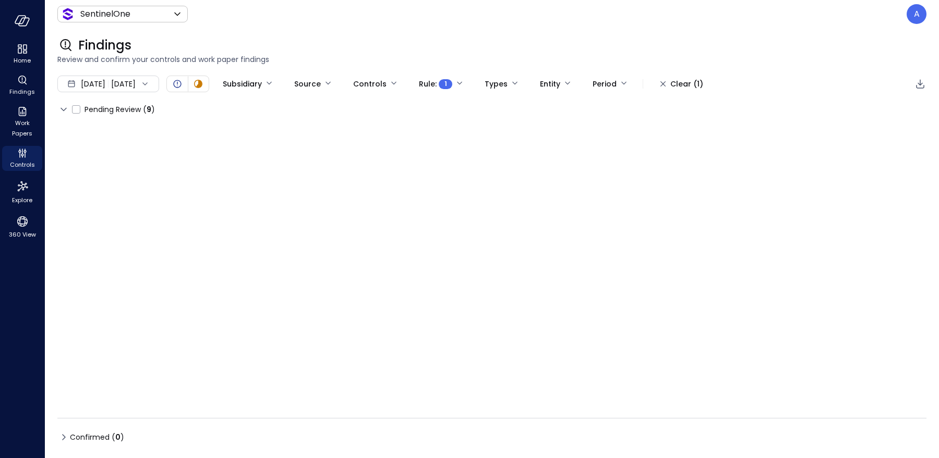
type input "****"
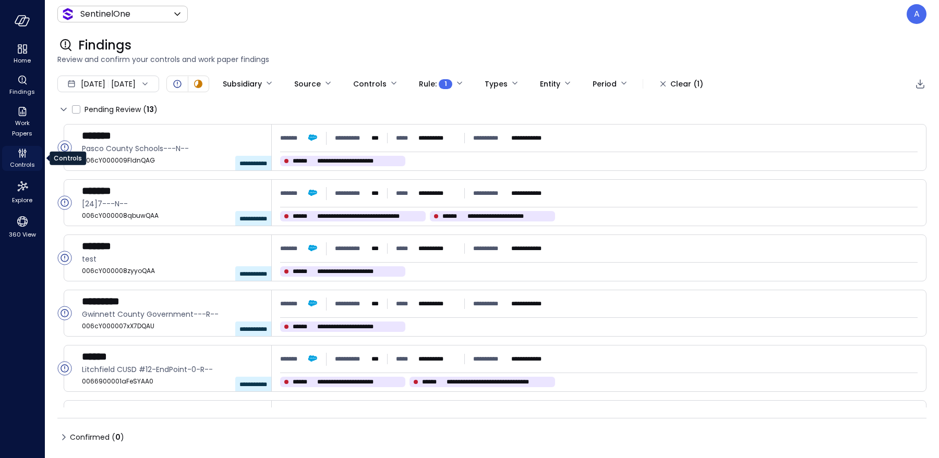
click at [23, 159] on div "Controls" at bounding box center [22, 158] width 40 height 25
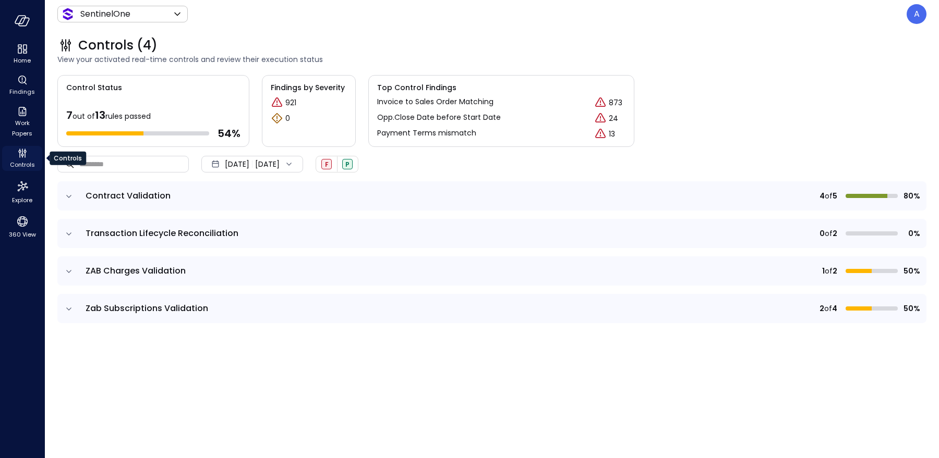
click at [23, 160] on span "Controls" at bounding box center [22, 165] width 25 height 10
click at [71, 306] on icon "expand row" at bounding box center [69, 309] width 10 height 10
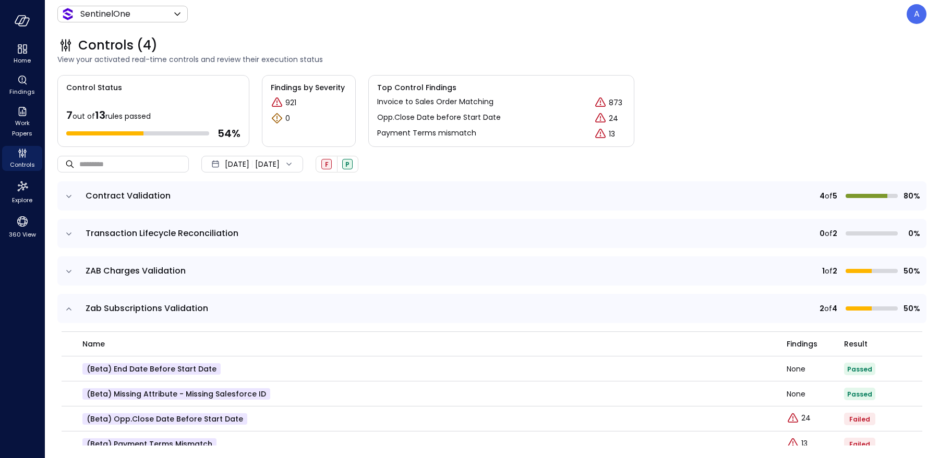
scroll to position [19, 0]
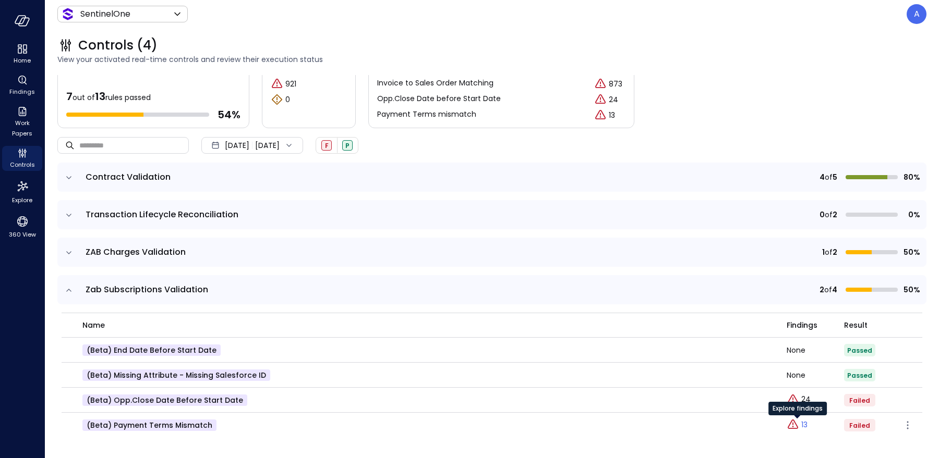
click at [799, 424] on link "13" at bounding box center [796, 425] width 21 height 13
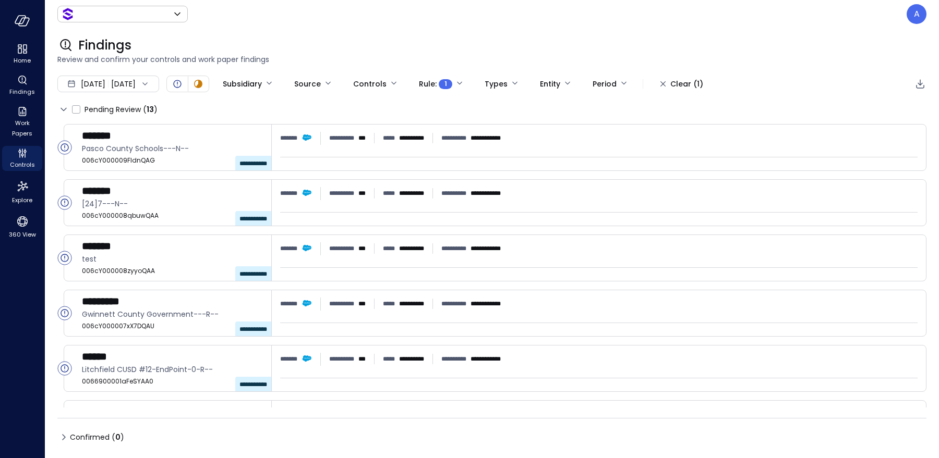
type input "*******"
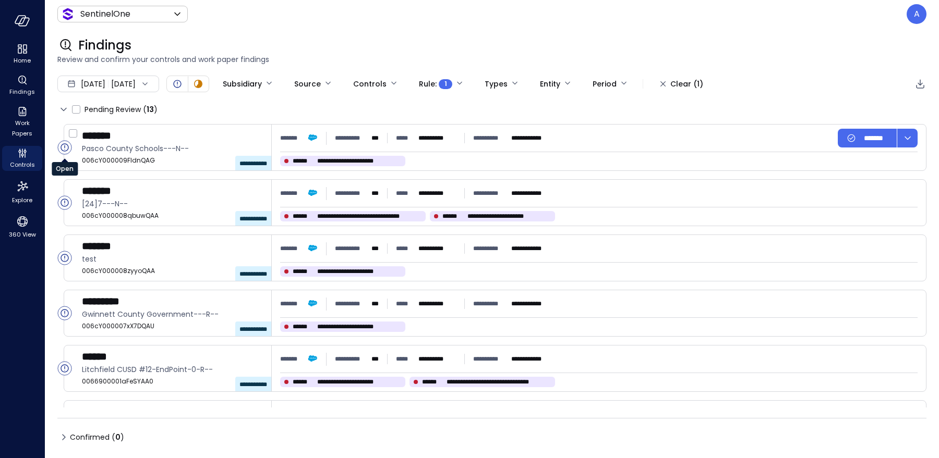
click at [65, 147] on icon "Open" at bounding box center [64, 147] width 1 height 5
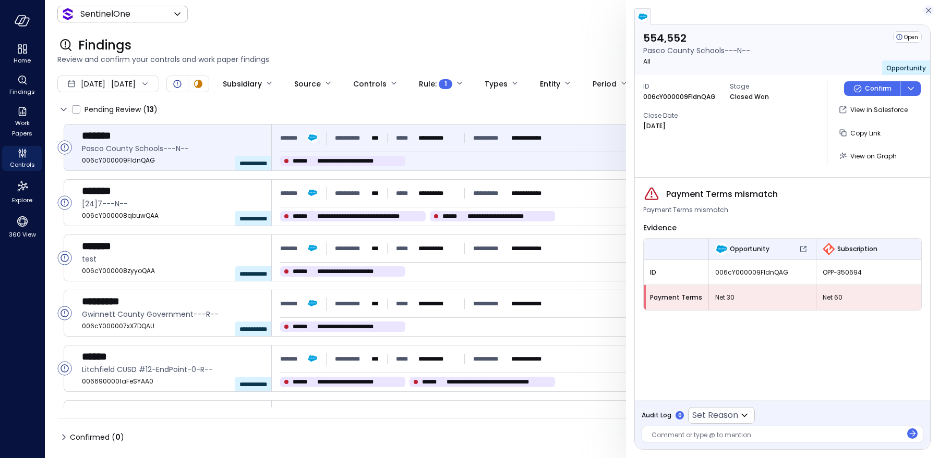
click at [928, 15] on icon "button" at bounding box center [928, 10] width 10 height 13
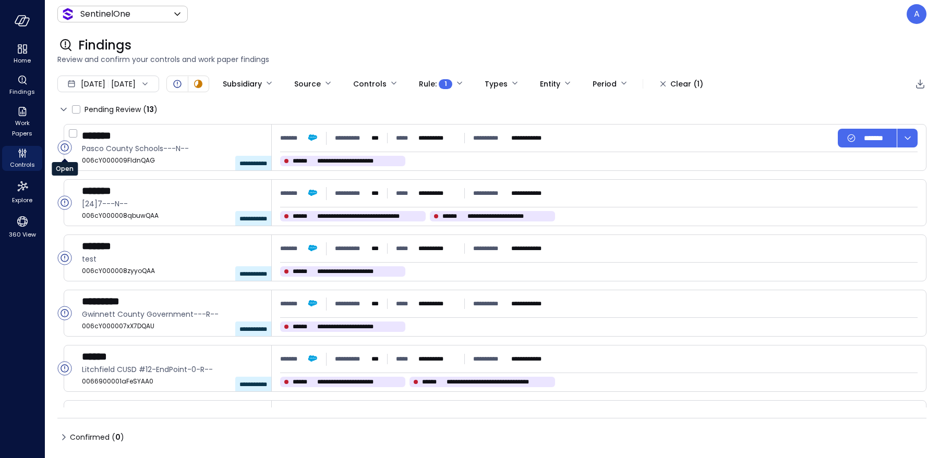
click at [69, 151] on circle "Open" at bounding box center [65, 148] width 14 height 14
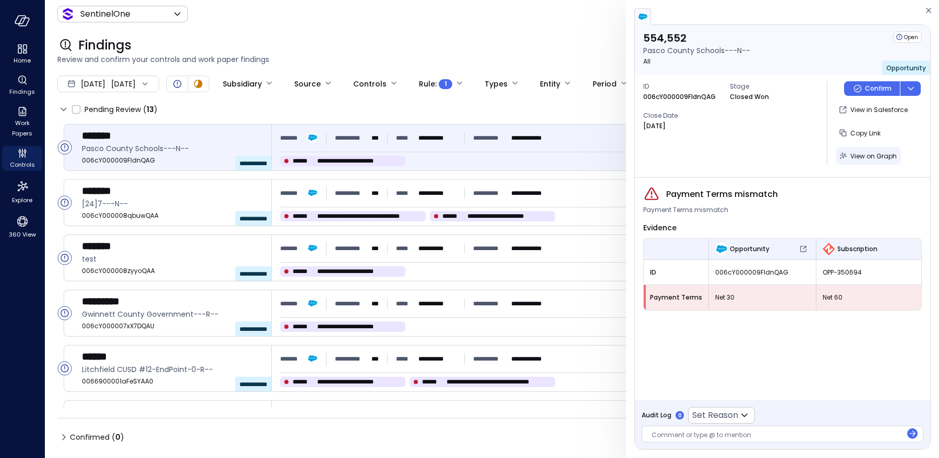
click at [858, 158] on span "View on Graph" at bounding box center [873, 156] width 46 height 9
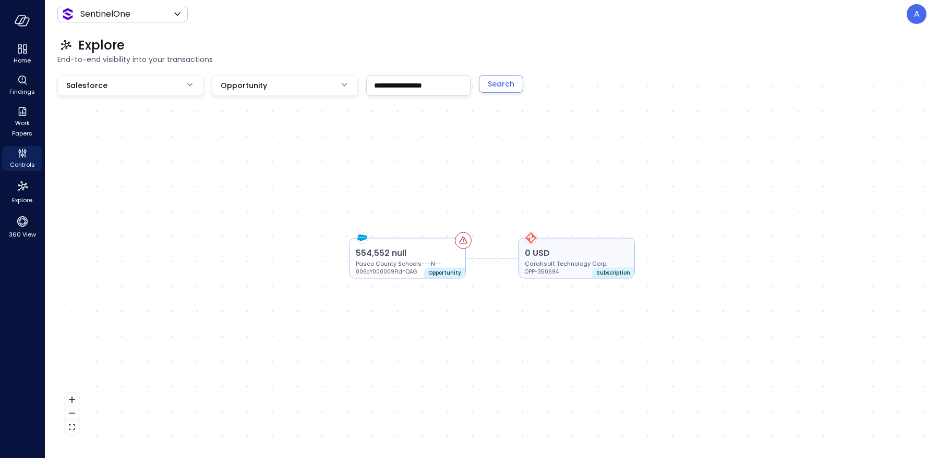
click at [626, 256] on p "0 USD" at bounding box center [576, 253] width 103 height 13
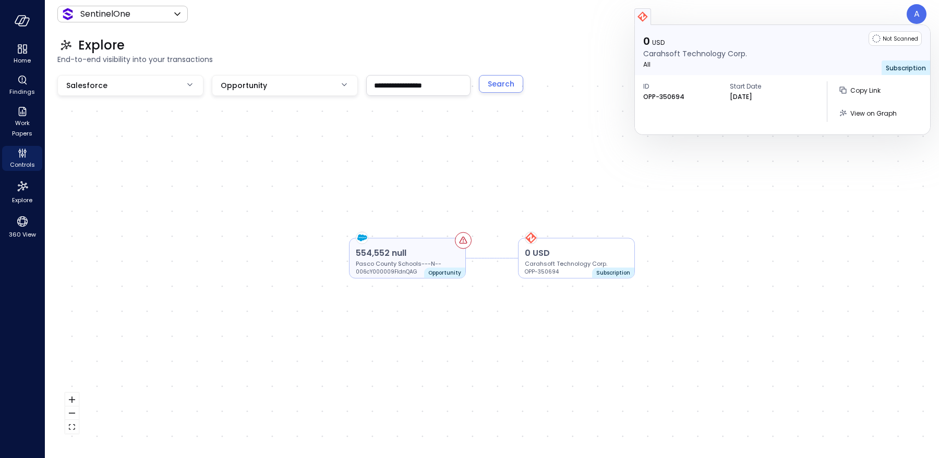
click at [436, 257] on p "554,552 null" at bounding box center [407, 253] width 103 height 13
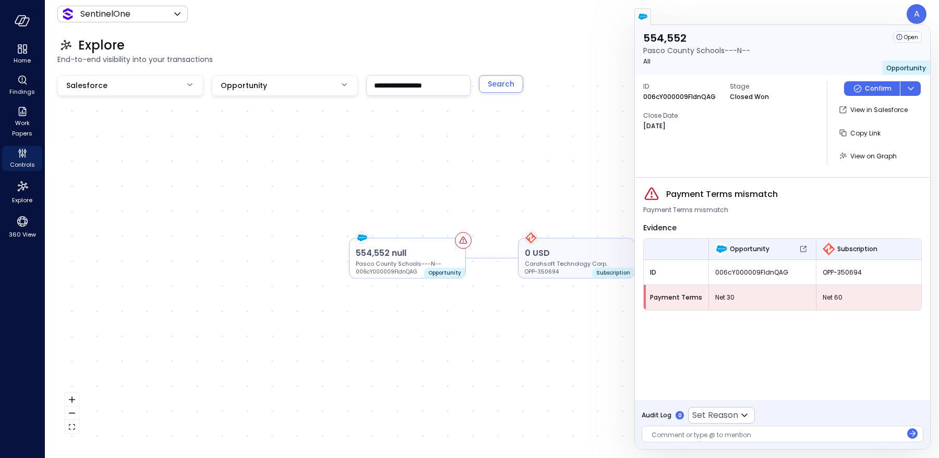
click at [550, 257] on p "0 USD" at bounding box center [576, 253] width 103 height 13
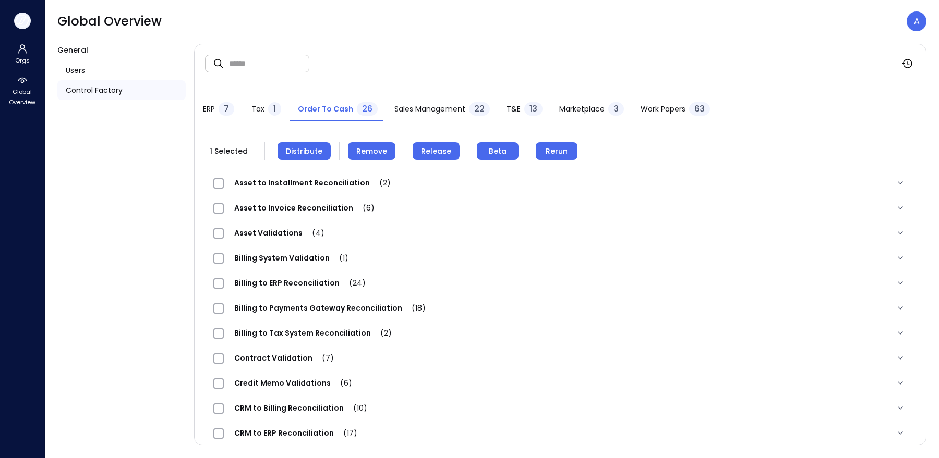
click at [19, 27] on button "button" at bounding box center [22, 21] width 17 height 17
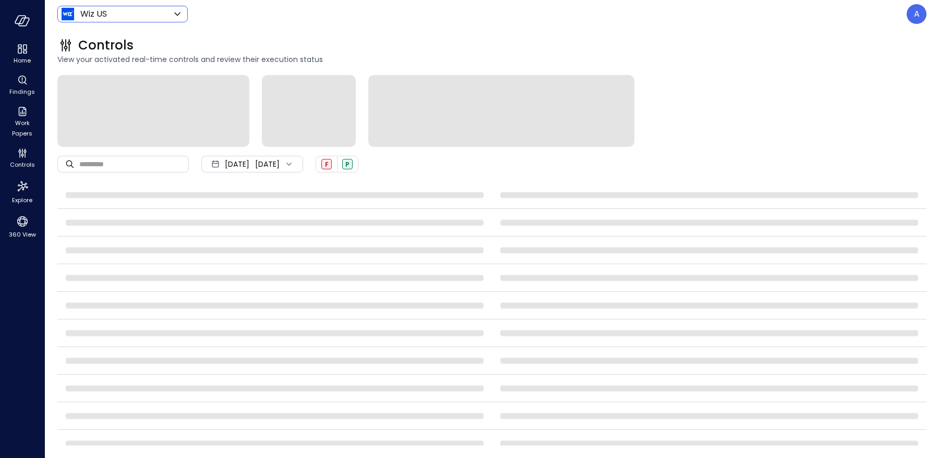
click at [89, 10] on body "Home Findings Work Papers Controls Explore 360 View Wiz US ****** ​ A Controls …" at bounding box center [469, 229] width 939 height 458
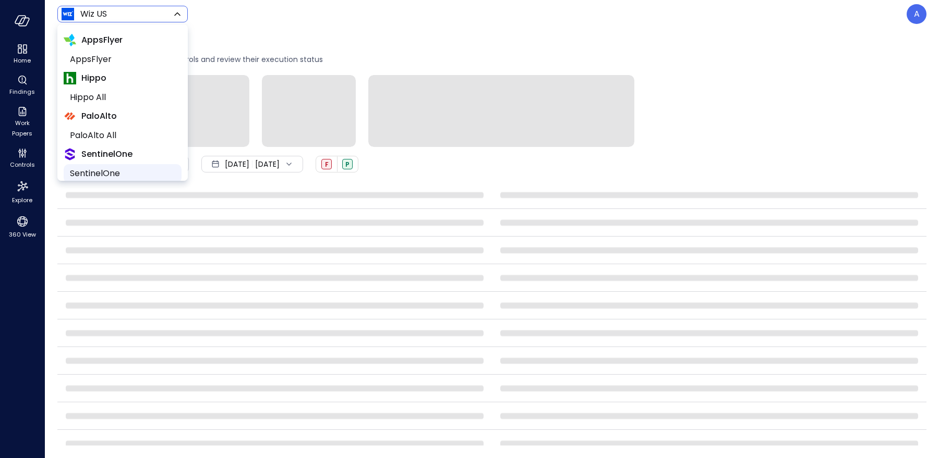
click at [107, 164] on li "SentinelOne" at bounding box center [123, 173] width 118 height 19
type input "*******"
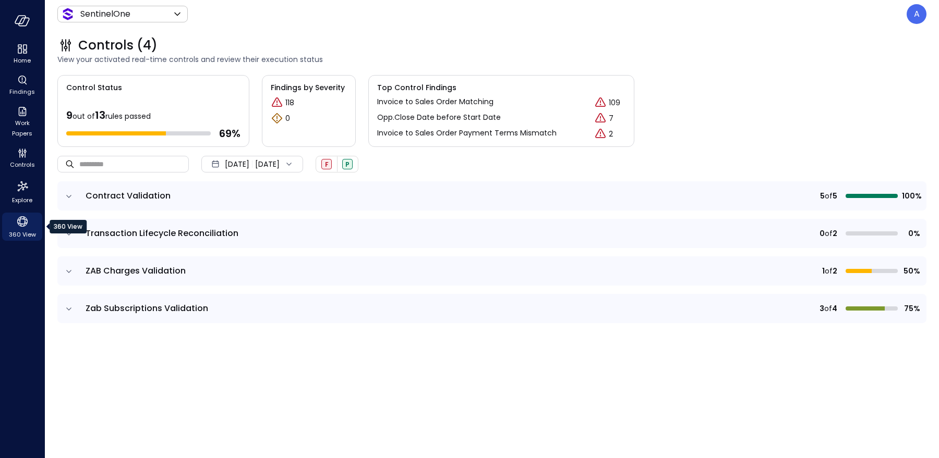
click at [19, 229] on icon "360 View" at bounding box center [23, 222] width 16 height 16
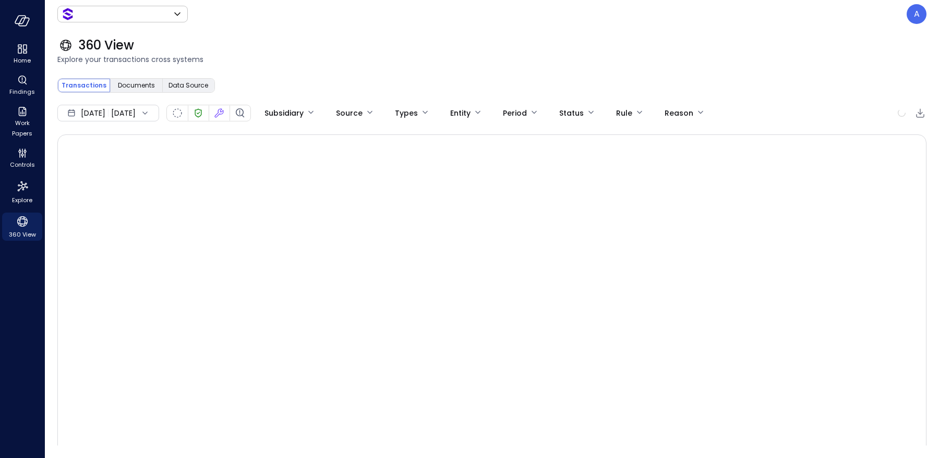
type input "*******"
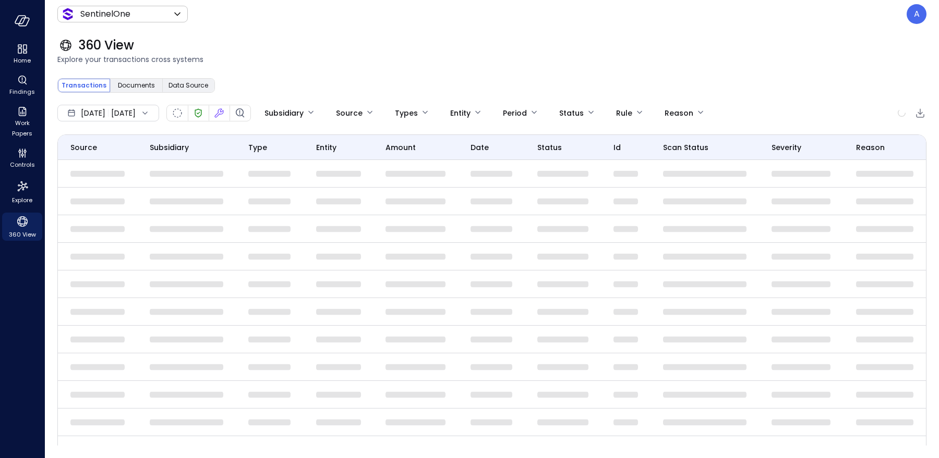
click at [183, 92] on div "Transactions Documents Data Source" at bounding box center [135, 85] width 157 height 15
click at [185, 87] on span "Data Source" at bounding box center [188, 85] width 40 height 10
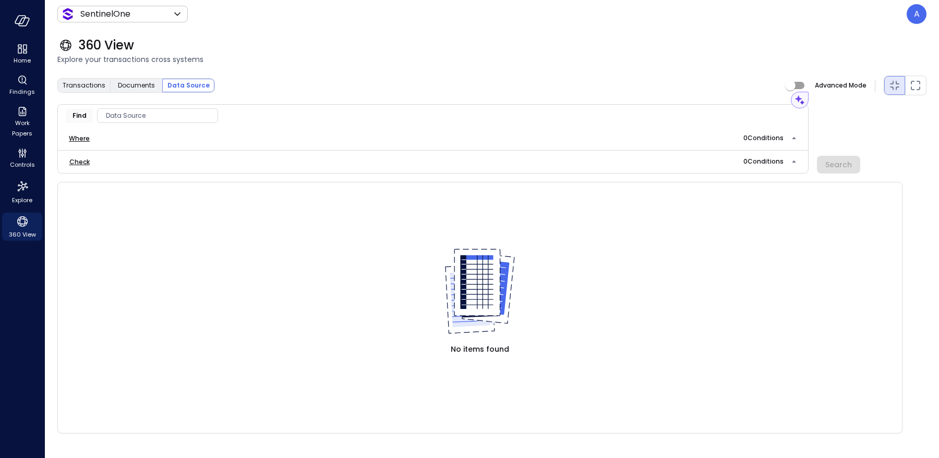
click at [152, 114] on span "Data Source" at bounding box center [158, 116] width 120 height 10
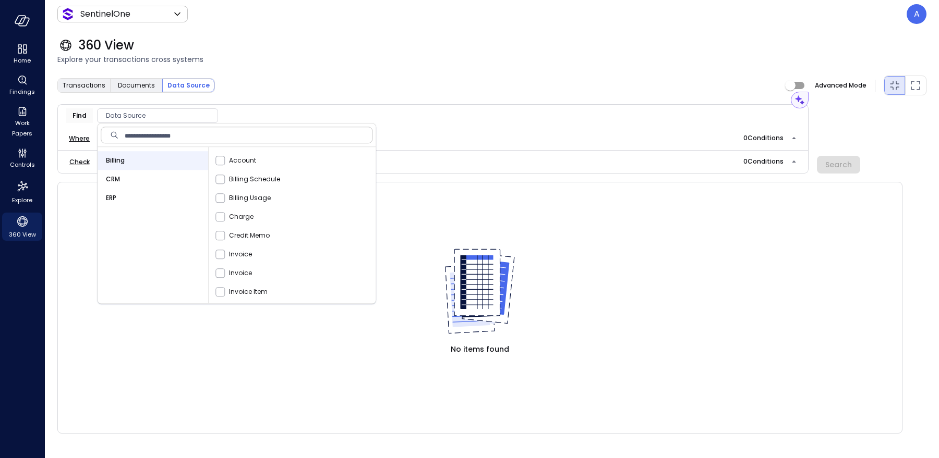
click at [120, 176] on div "CRM" at bounding box center [153, 179] width 111 height 19
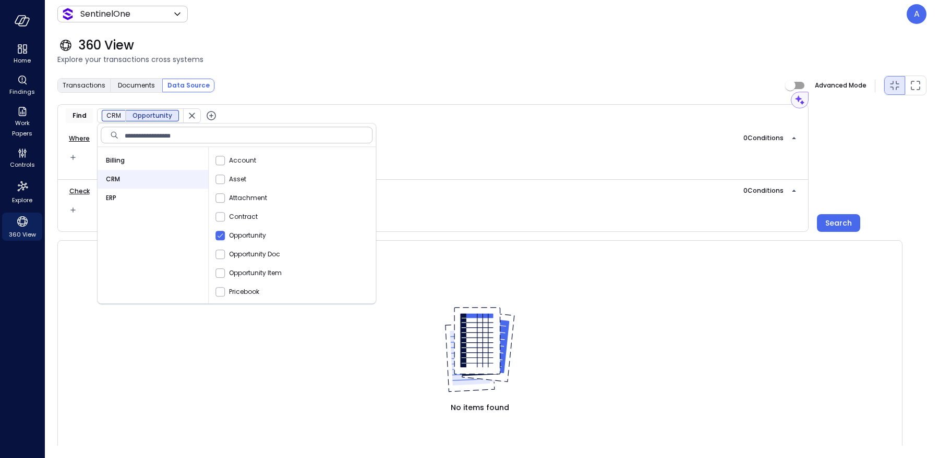
click at [210, 114] on icon "button" at bounding box center [211, 116] width 13 height 13
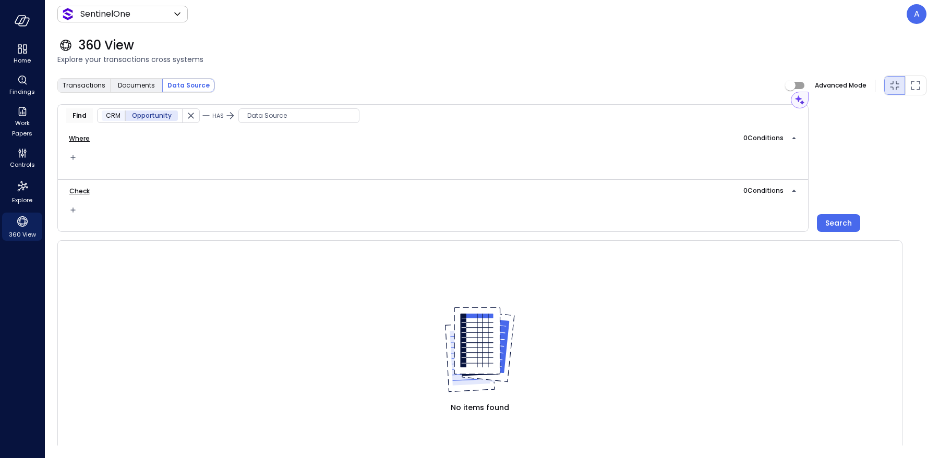
click at [264, 116] on span "Data Source" at bounding box center [299, 116] width 120 height 10
click at [303, 177] on div "CRM" at bounding box center [291, 179] width 111 height 19
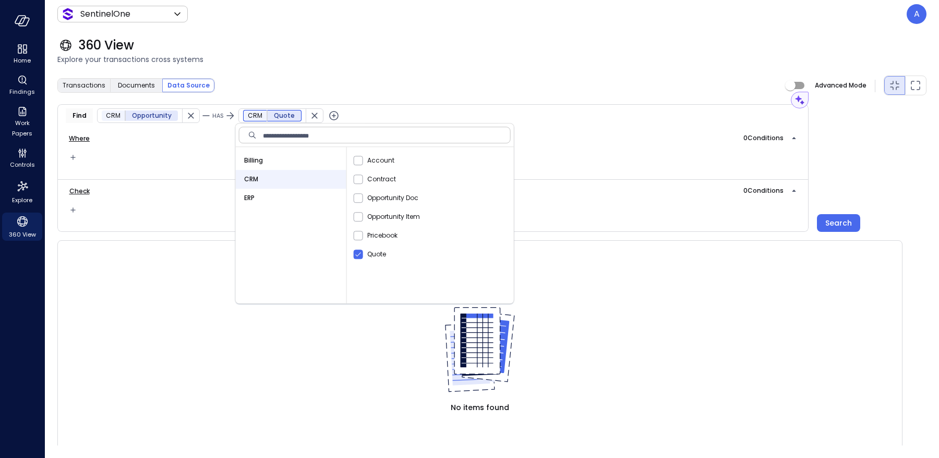
click at [331, 114] on icon "button" at bounding box center [333, 115] width 9 height 9
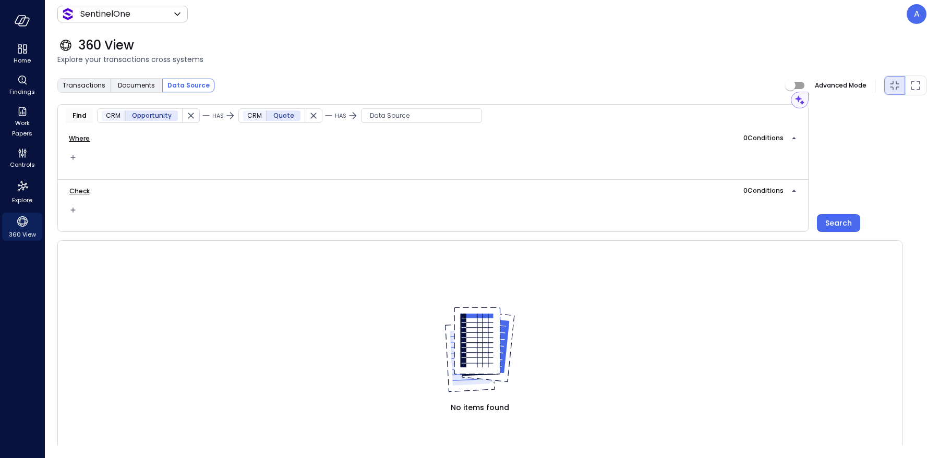
click at [370, 115] on span "Data Source" at bounding box center [421, 116] width 120 height 10
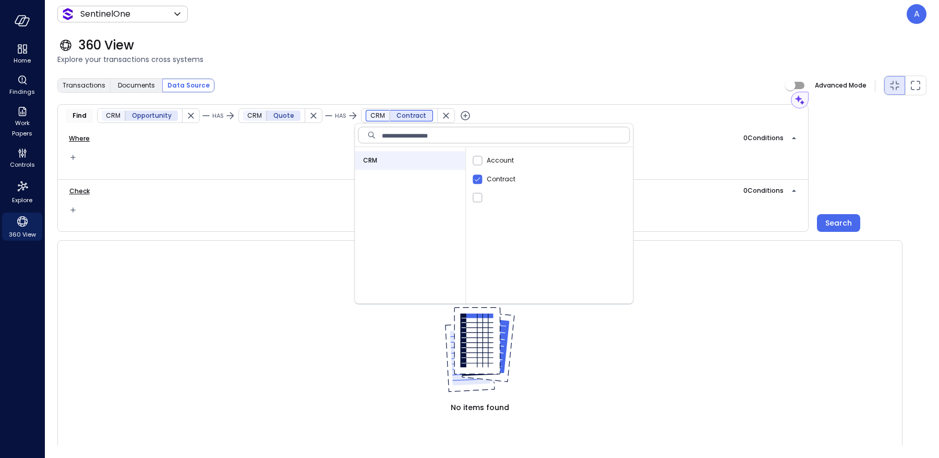
click at [536, 77] on div "Transactions Documents Data Source Advanced Mode" at bounding box center [491, 85] width 869 height 21
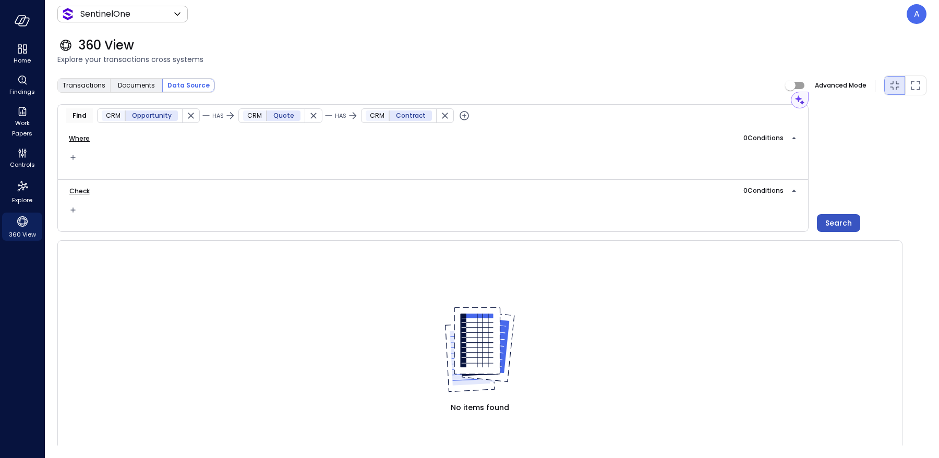
click at [830, 220] on div "Search" at bounding box center [838, 223] width 27 height 13
click at [832, 221] on div "Search" at bounding box center [838, 223] width 27 height 13
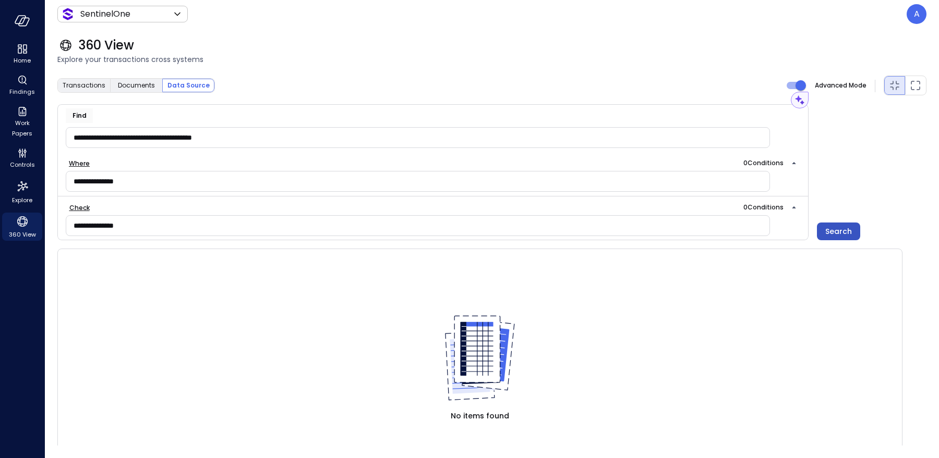
click at [841, 233] on div "Search" at bounding box center [838, 231] width 27 height 13
click at [164, 135] on input "**********" at bounding box center [417, 137] width 703 height 19
click at [168, 139] on input "**********" at bounding box center [417, 137] width 703 height 19
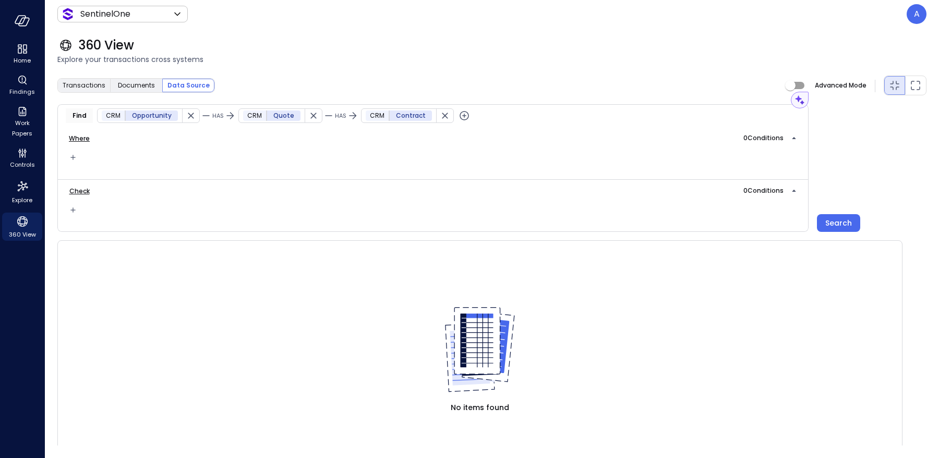
click at [310, 115] on icon "button" at bounding box center [313, 116] width 6 height 6
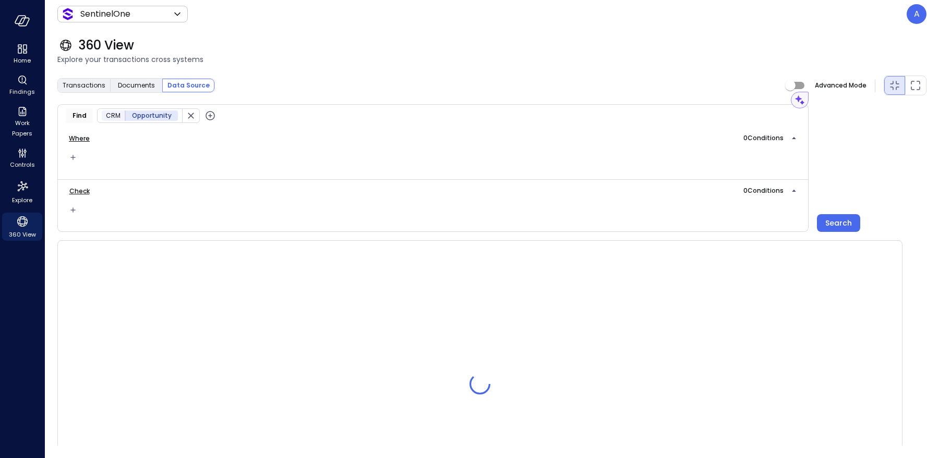
click at [204, 117] on icon "button" at bounding box center [210, 116] width 13 height 13
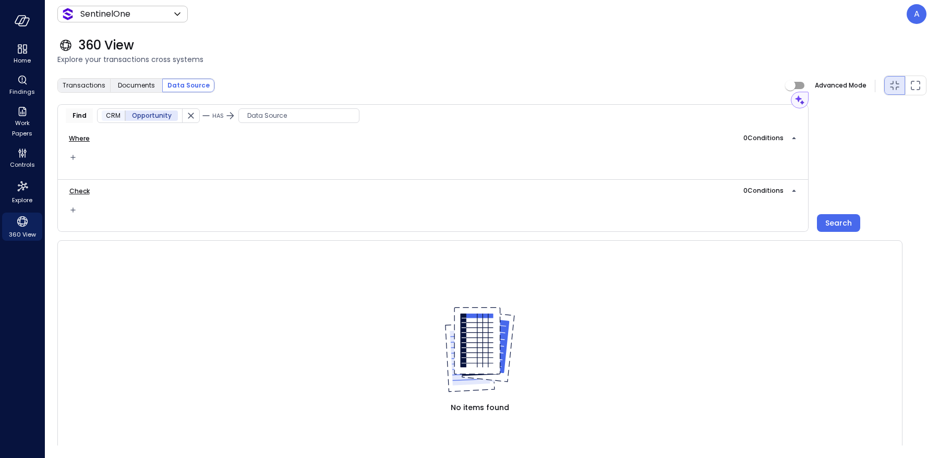
click at [275, 112] on span "Data Source" at bounding box center [299, 116] width 120 height 10
click at [262, 162] on div "Billing" at bounding box center [291, 160] width 111 height 19
click at [263, 114] on span "Data Source" at bounding box center [299, 116] width 120 height 10
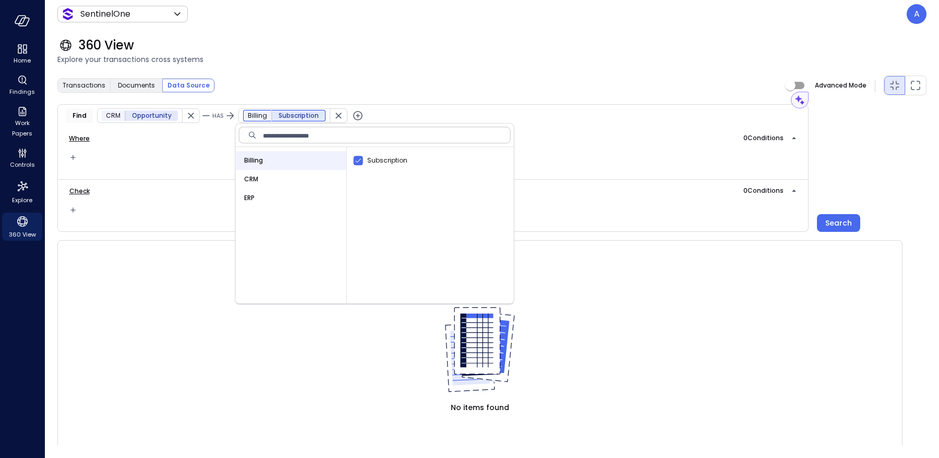
click at [351, 112] on icon "button" at bounding box center [357, 116] width 13 height 13
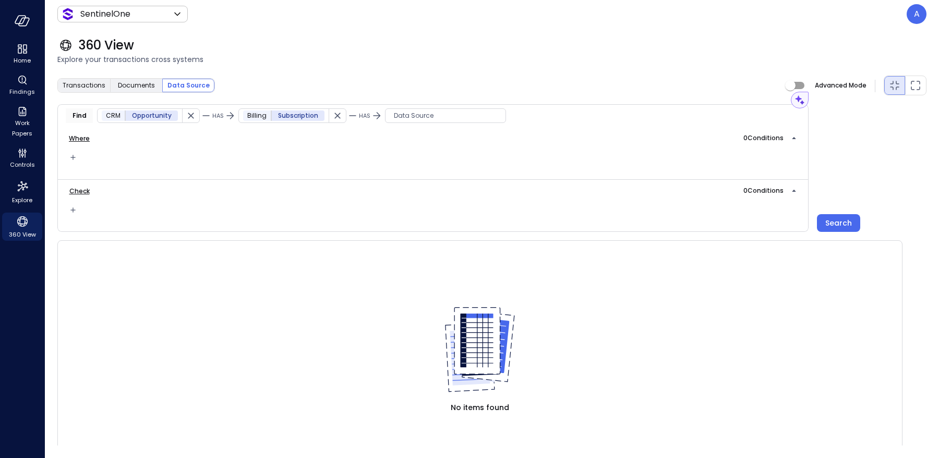
click at [409, 114] on span "Data Source" at bounding box center [445, 116] width 120 height 10
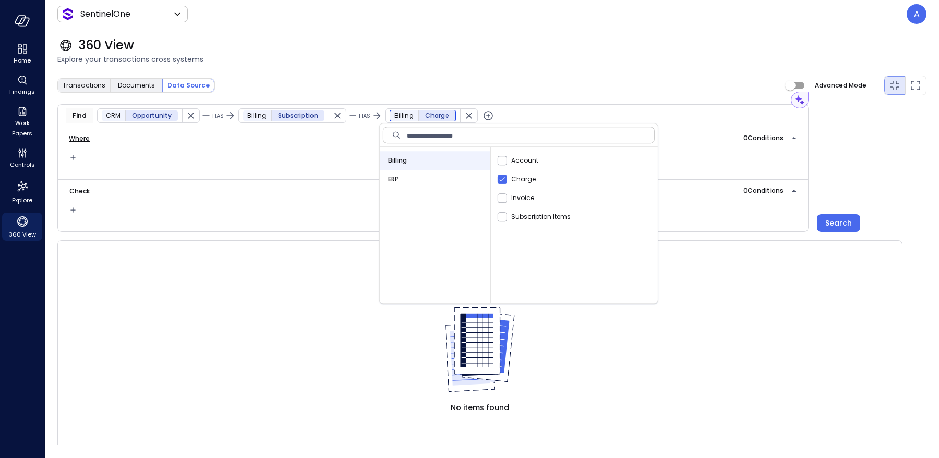
click at [482, 114] on icon "button" at bounding box center [488, 116] width 13 height 13
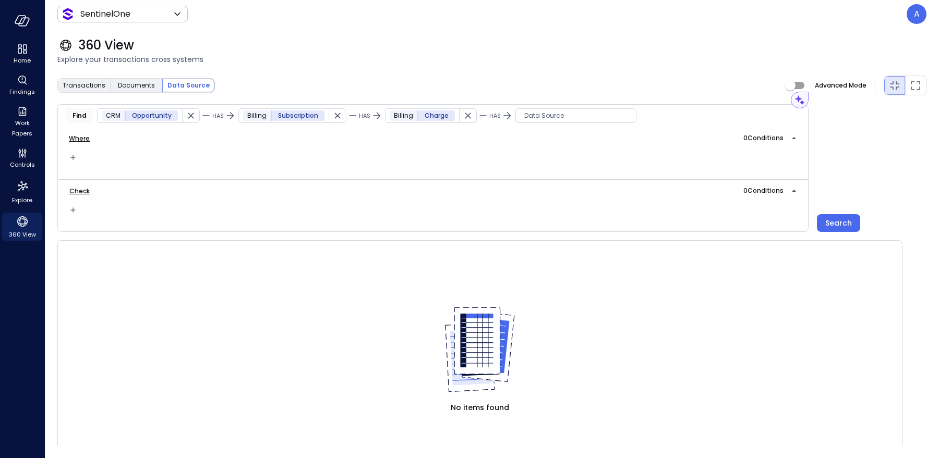
click at [525, 117] on span "Data Source" at bounding box center [576, 116] width 120 height 10
click at [241, 40] on div "360 View" at bounding box center [491, 45] width 869 height 17
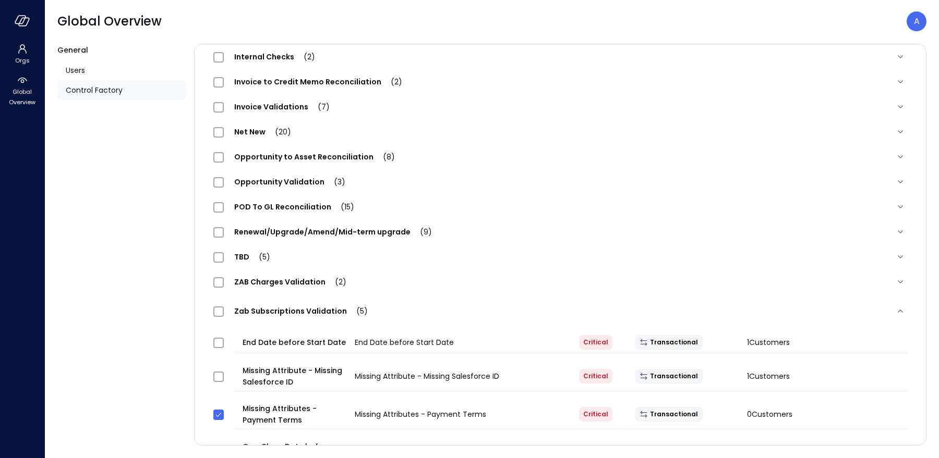
scroll to position [505, 0]
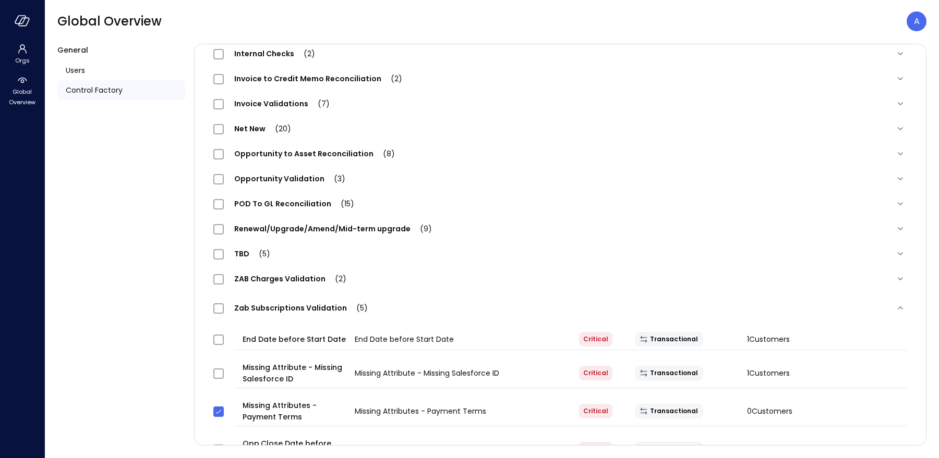
click at [284, 180] on span "Opportunity Validation (3)" at bounding box center [290, 179] width 132 height 10
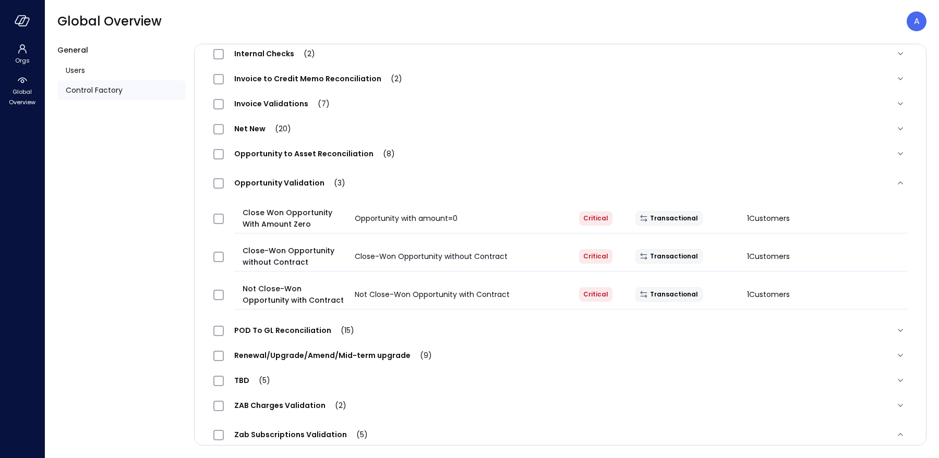
scroll to position [0, 0]
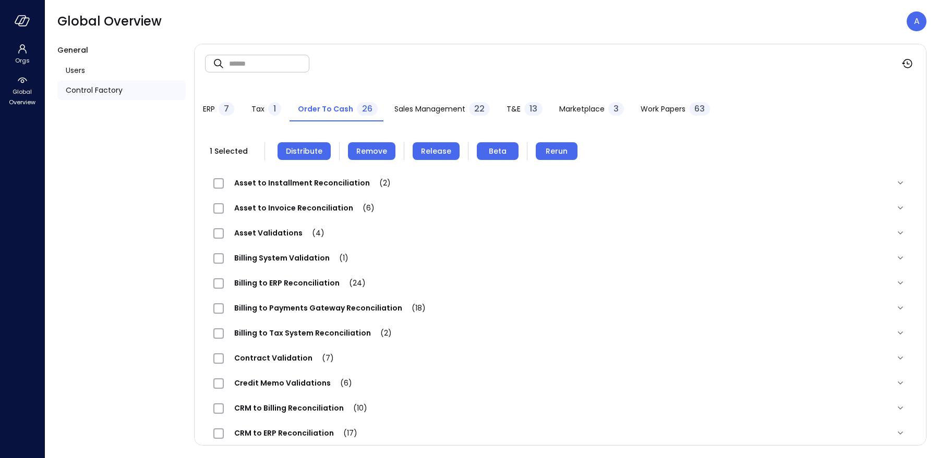
click at [210, 113] on span "ERP" at bounding box center [209, 108] width 12 height 11
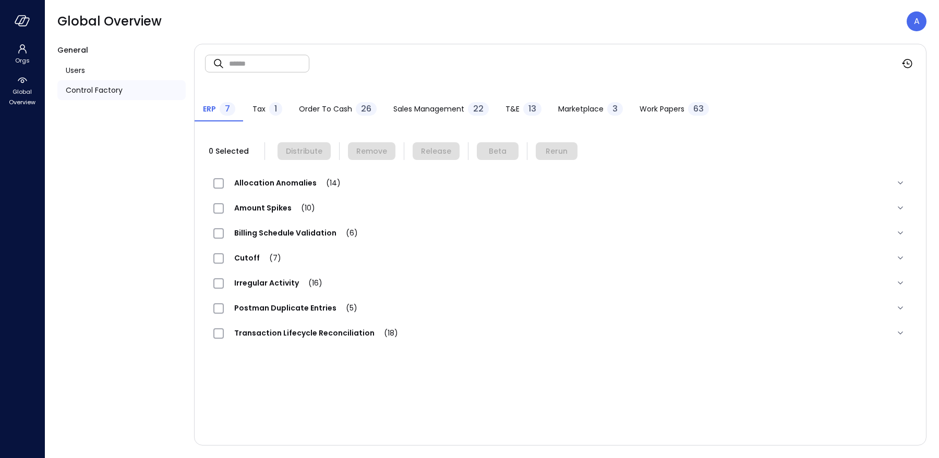
click at [279, 335] on span "Transaction Lifecycle Reconciliation (18)" at bounding box center [316, 333] width 185 height 10
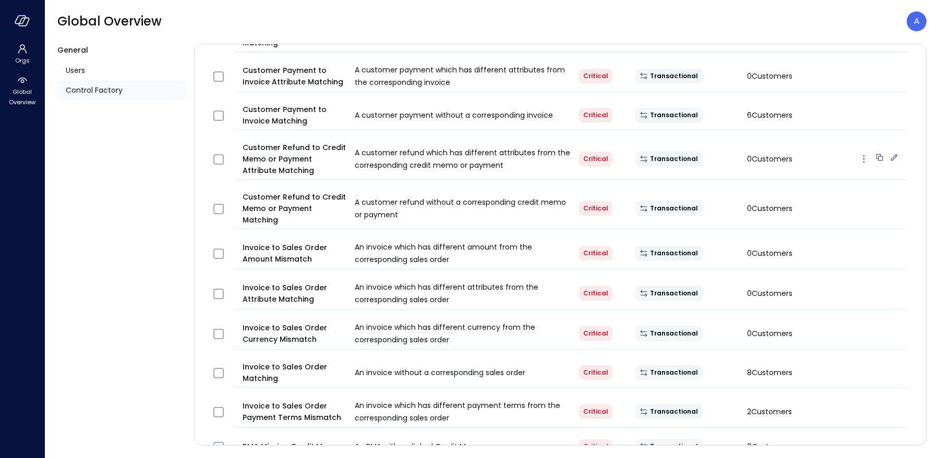
scroll to position [577, 0]
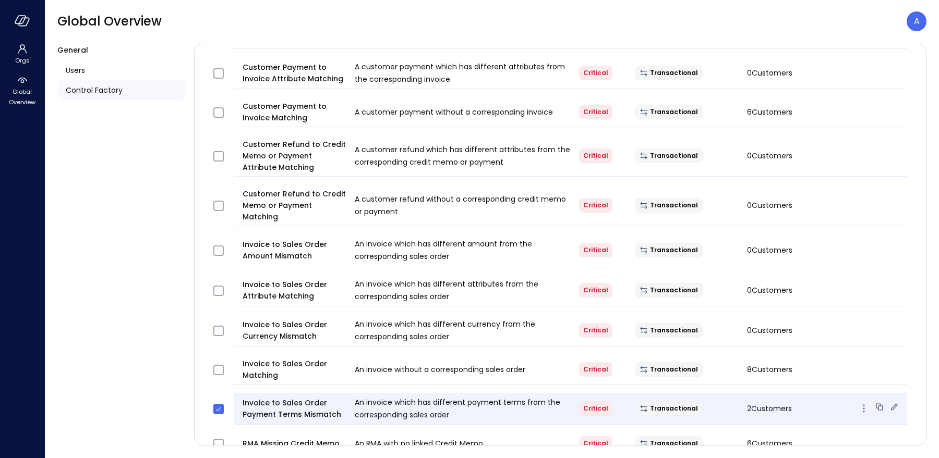
click at [894, 406] on icon at bounding box center [894, 407] width 10 height 10
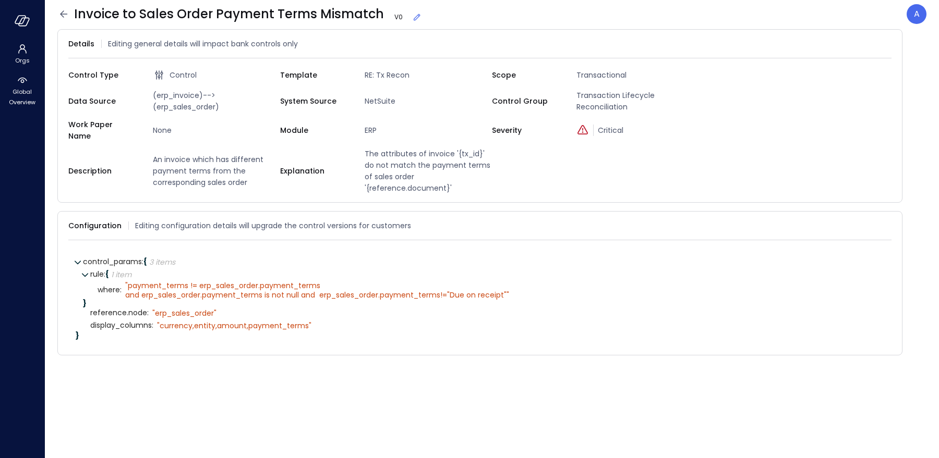
click at [411, 16] on icon at bounding box center [416, 17] width 10 height 10
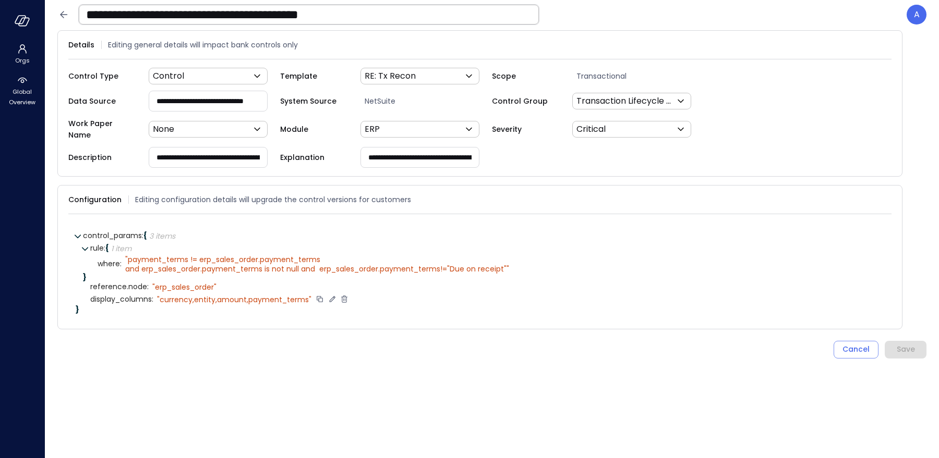
click at [330, 295] on icon at bounding box center [331, 299] width 9 height 9
click at [240, 294] on textarea "**********" at bounding box center [226, 299] width 139 height 11
click at [230, 294] on textarea "**********" at bounding box center [198, 299] width 83 height 11
type textarea "**********"
click at [249, 295] on icon at bounding box center [246, 299] width 9 height 9
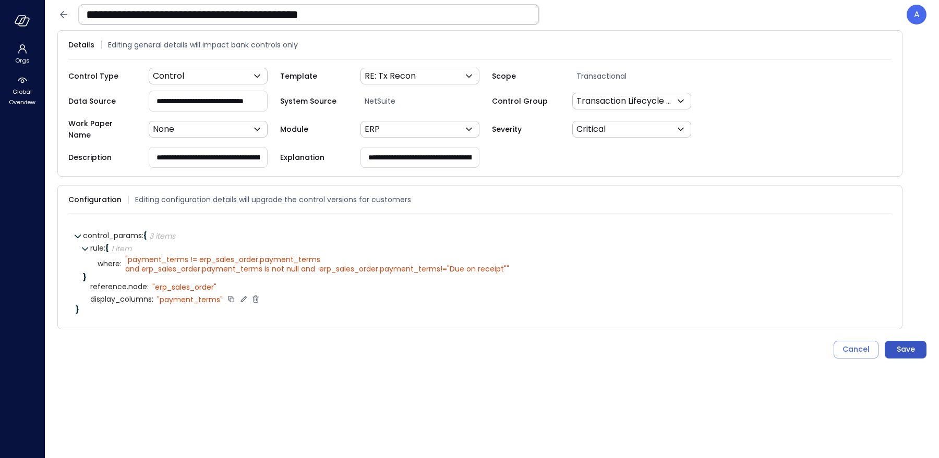
click at [899, 343] on div "Save" at bounding box center [905, 349] width 18 height 13
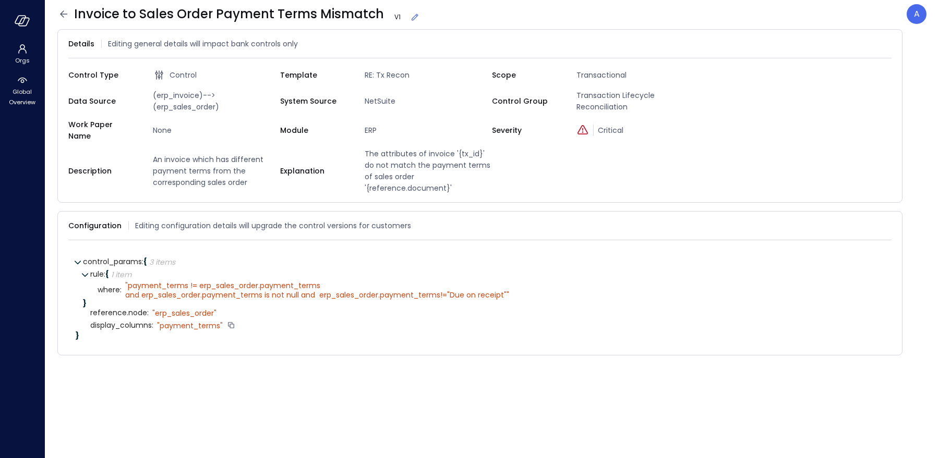
click at [62, 15] on icon at bounding box center [63, 13] width 7 height 7
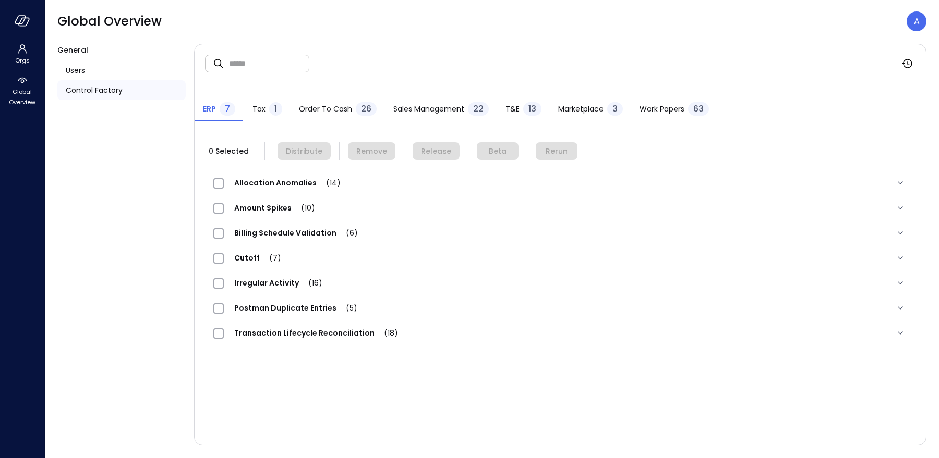
click at [269, 340] on div "Transaction Lifecycle Reconciliation (18)" at bounding box center [560, 333] width 710 height 25
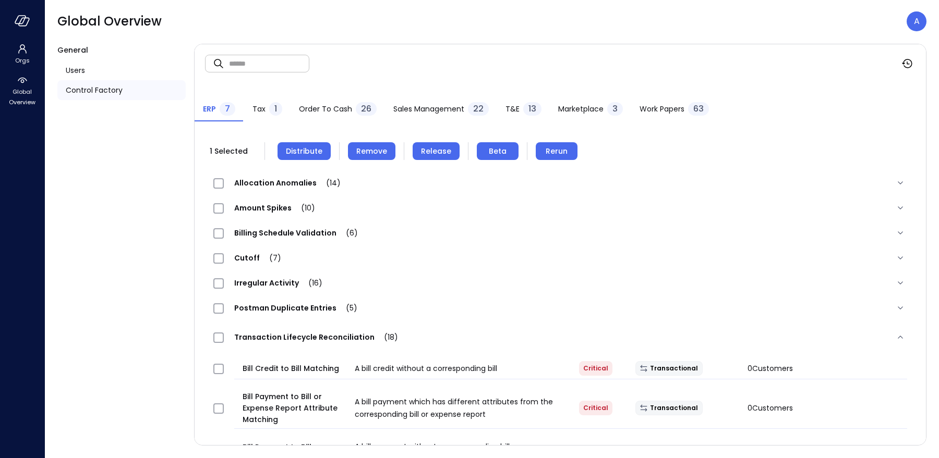
click at [547, 152] on span "Rerun" at bounding box center [556, 150] width 22 height 11
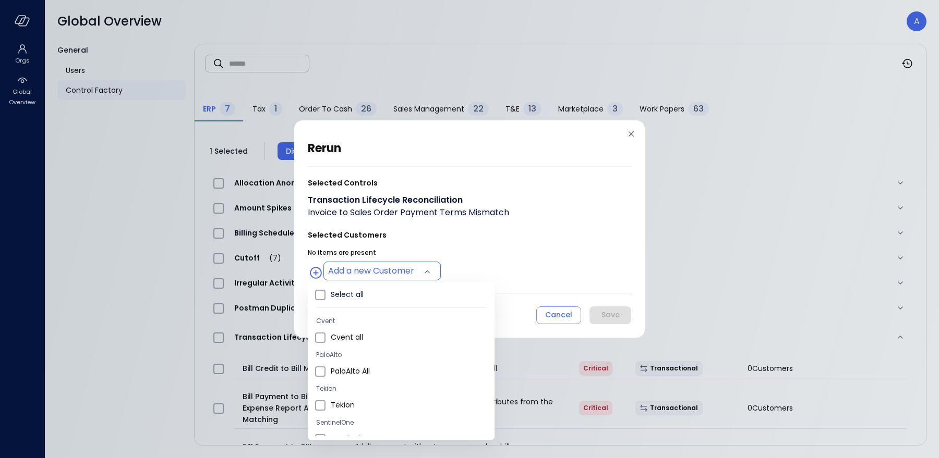
click at [389, 273] on body "Orgs Global Overview Global Overview A General Users Control Factory ​ ​ ERP 7 …" at bounding box center [469, 229] width 939 height 458
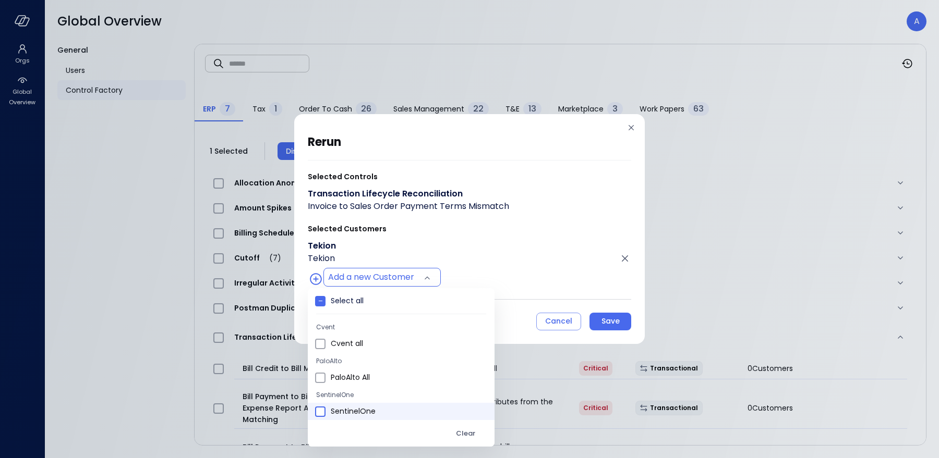
type input "**********"
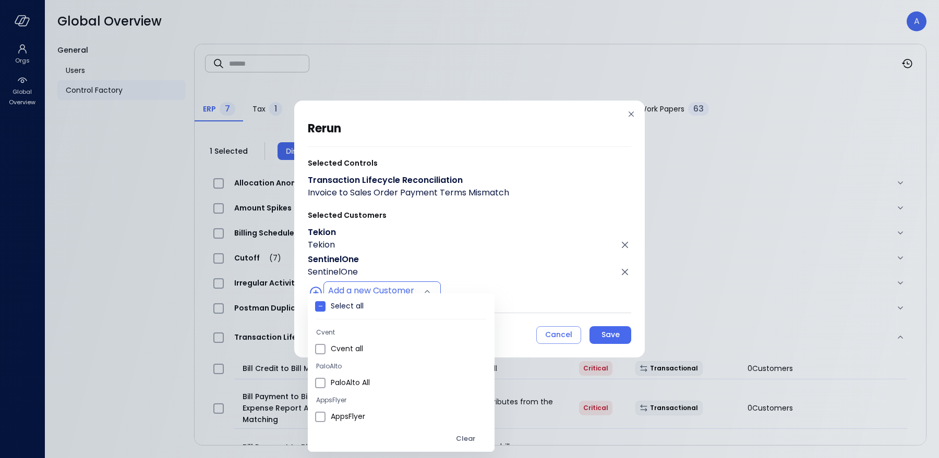
click at [518, 266] on div at bounding box center [469, 229] width 939 height 458
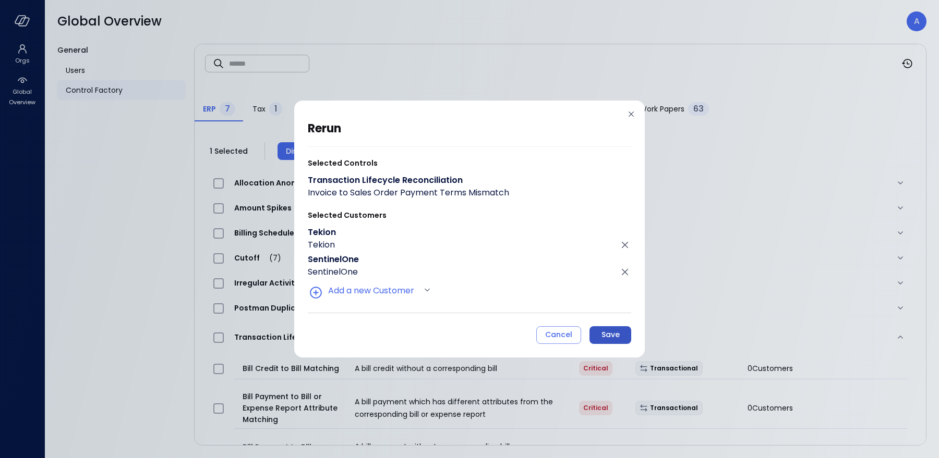
click at [605, 333] on div "Save" at bounding box center [610, 335] width 18 height 13
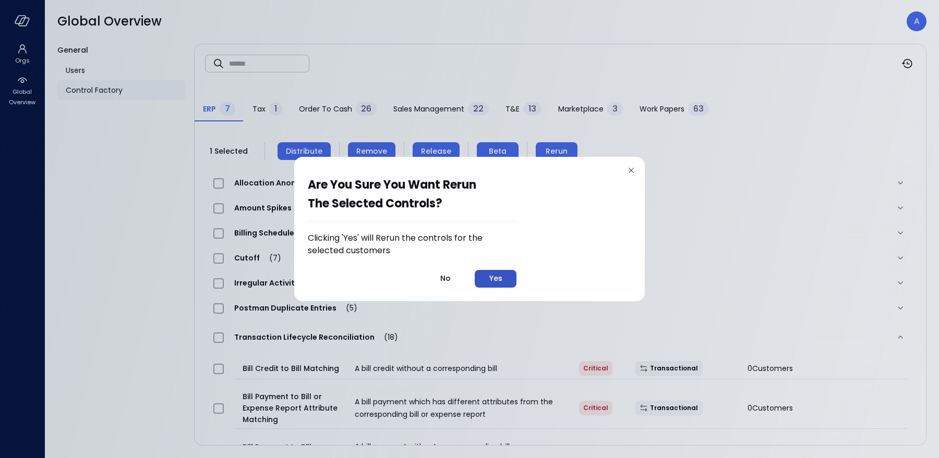
click at [504, 277] on button "Yes" at bounding box center [496, 279] width 42 height 18
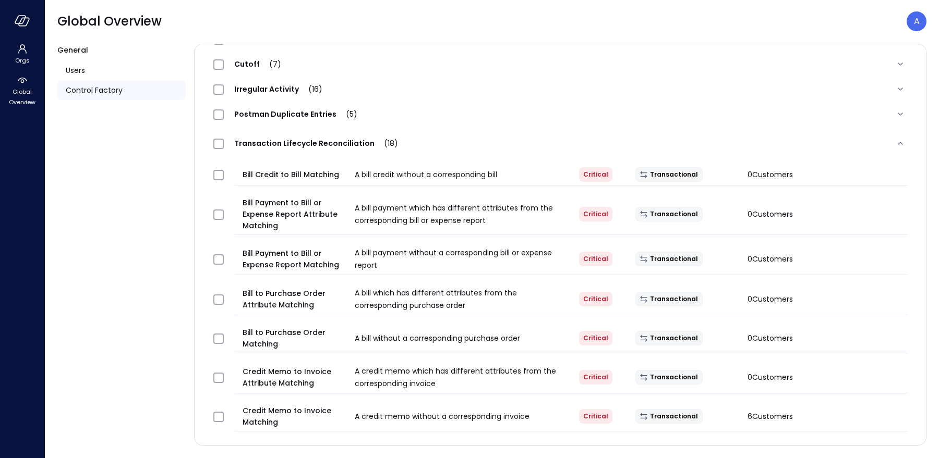
scroll to position [630, 0]
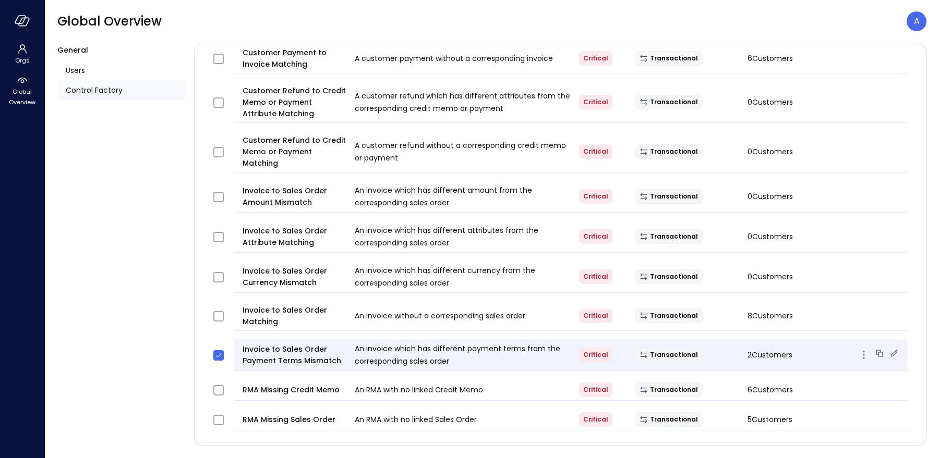
click at [892, 350] on icon at bounding box center [894, 353] width 10 height 10
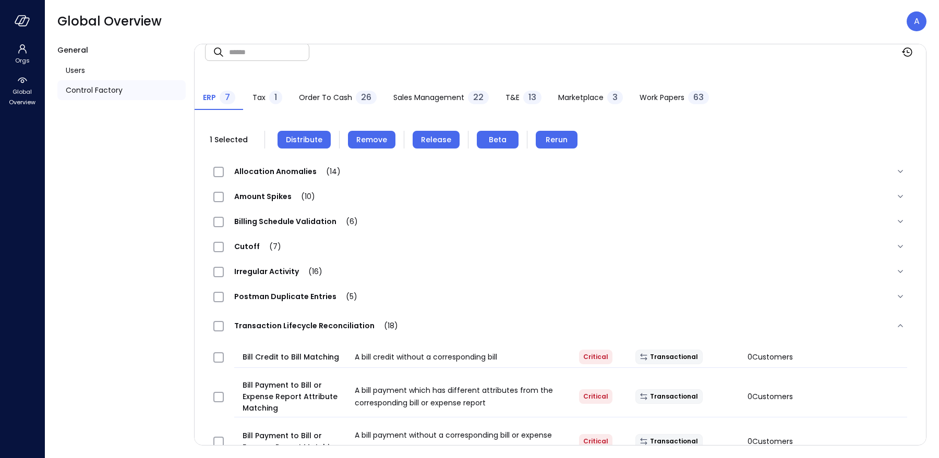
scroll to position [13, 0]
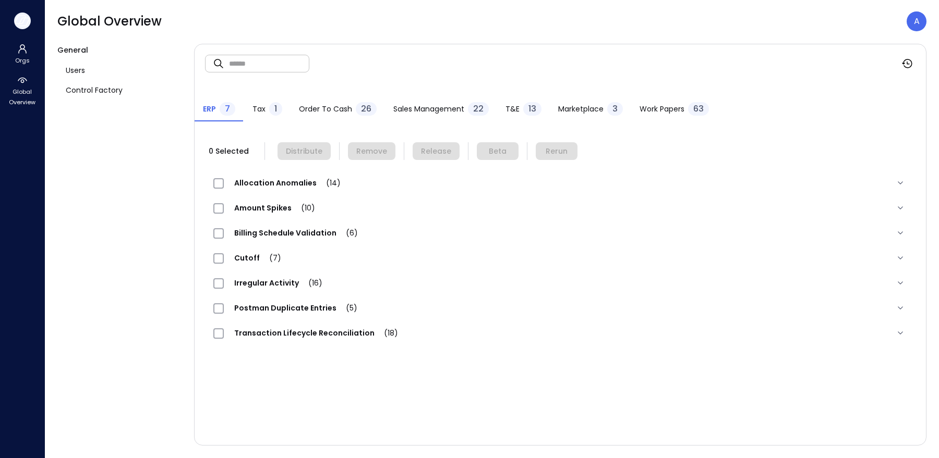
click at [23, 23] on icon "button" at bounding box center [23, 20] width 16 height 11
click at [16, 21] on icon "button" at bounding box center [23, 20] width 16 height 11
click at [23, 21] on icon "button" at bounding box center [20, 20] width 10 height 8
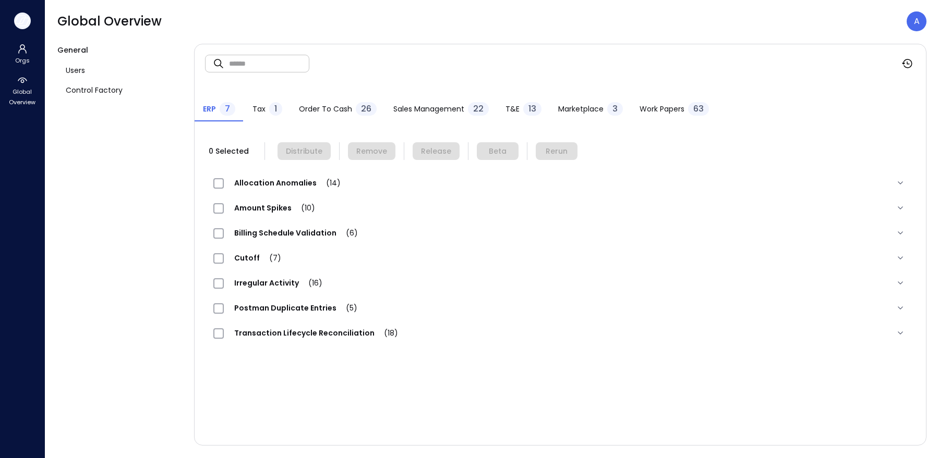
click at [23, 21] on icon "button" at bounding box center [20, 20] width 10 height 8
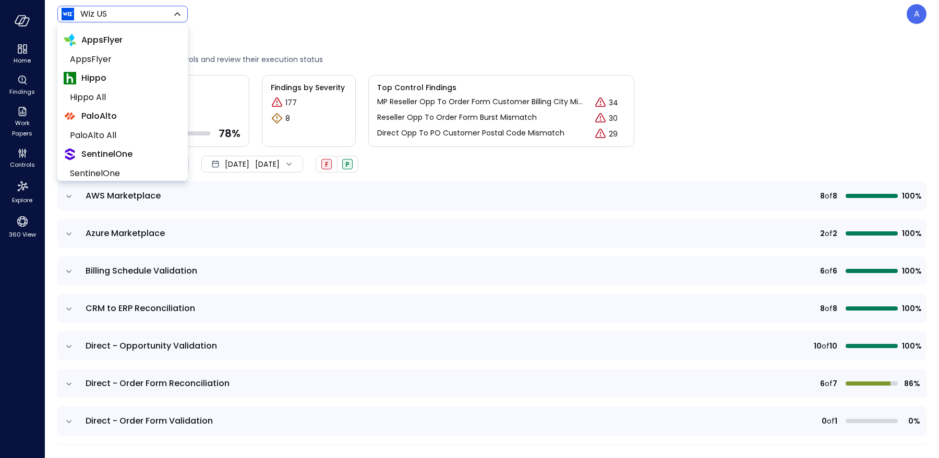
click at [92, 16] on body "Home Findings Work Papers Controls Explore 360 View Wiz US ****** ​ A Controls …" at bounding box center [469, 229] width 939 height 458
click at [102, 167] on span "SentinelOne" at bounding box center [121, 173] width 103 height 13
type input "*******"
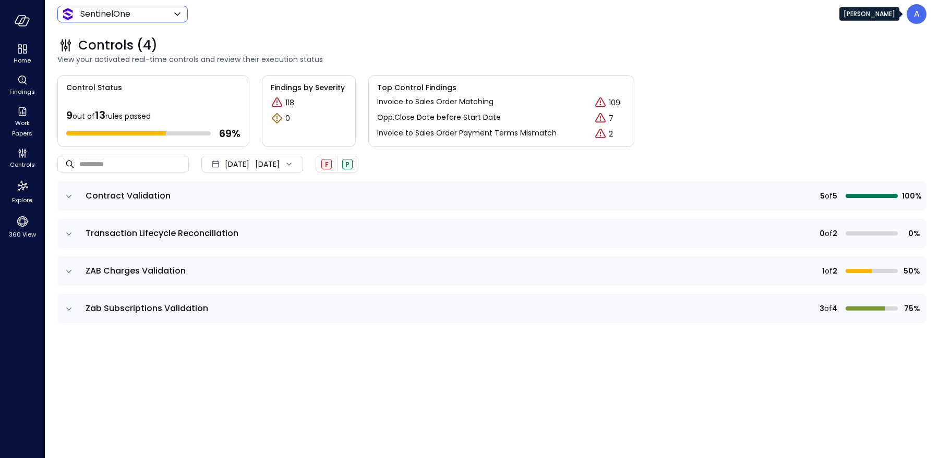
click at [913, 18] on div "A" at bounding box center [916, 14] width 20 height 20
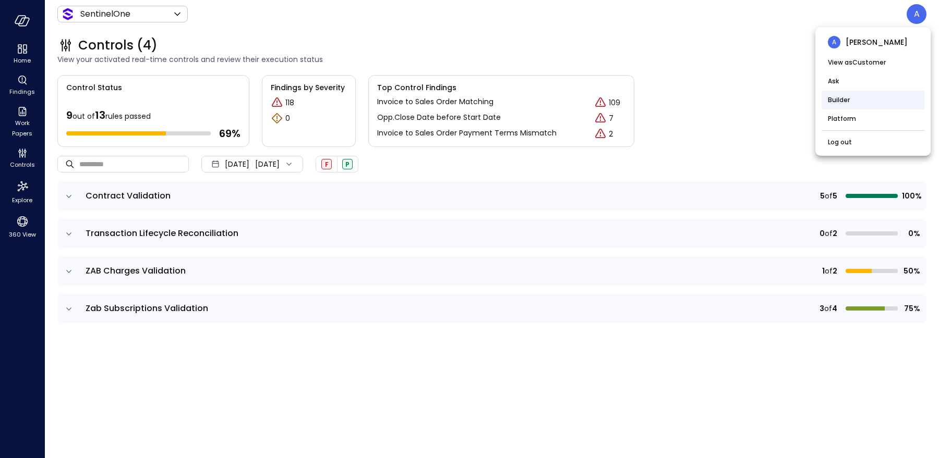
click at [845, 99] on li "Builder" at bounding box center [872, 100] width 103 height 19
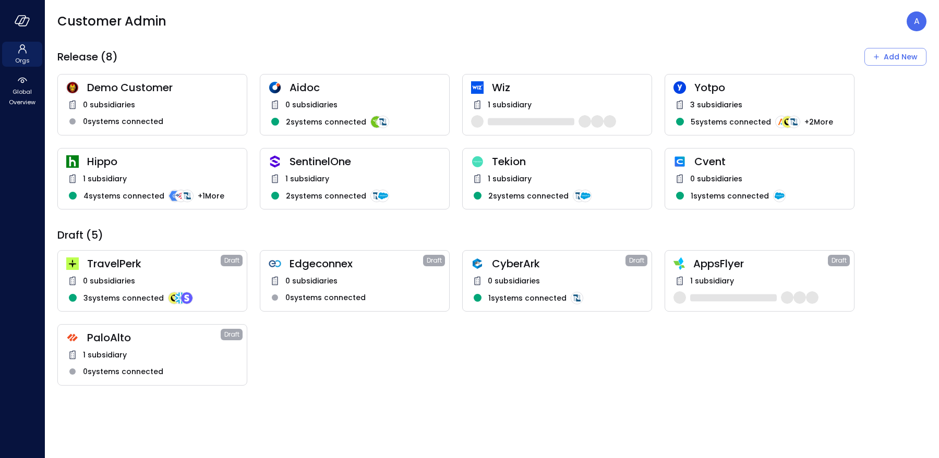
click at [337, 178] on div "1 subsidiary" at bounding box center [355, 179] width 172 height 13
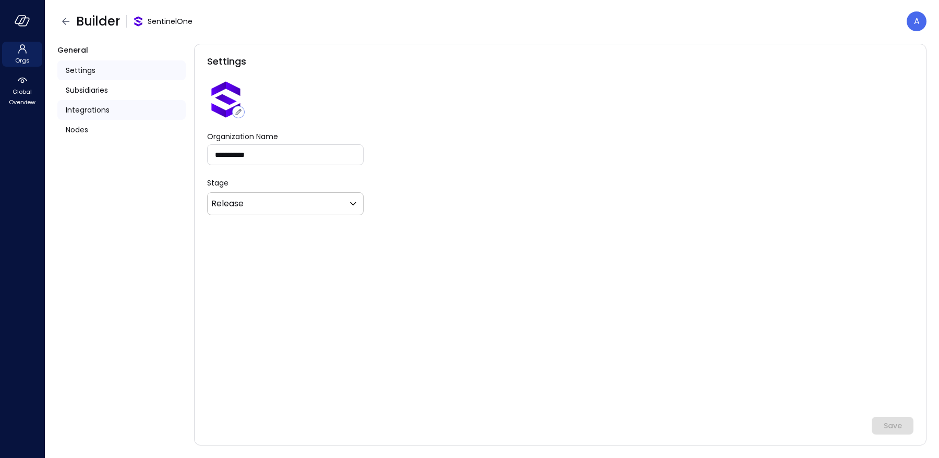
click at [78, 113] on span "Integrations" at bounding box center [88, 109] width 44 height 11
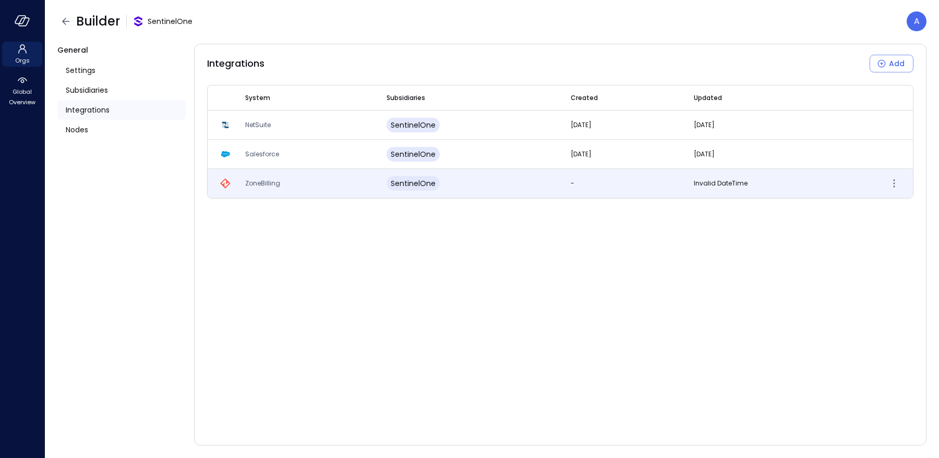
click at [252, 186] on span "ZoneBilling" at bounding box center [262, 183] width 35 height 9
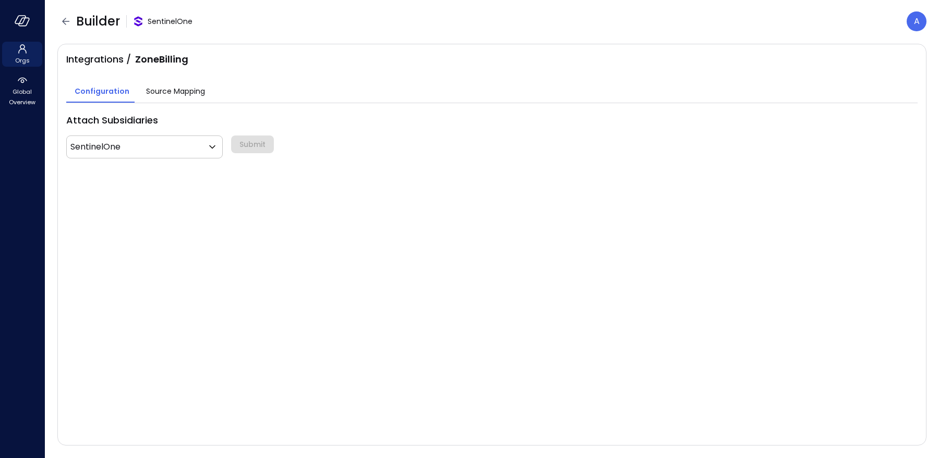
click at [188, 90] on span "Source Mapping" at bounding box center [175, 91] width 59 height 11
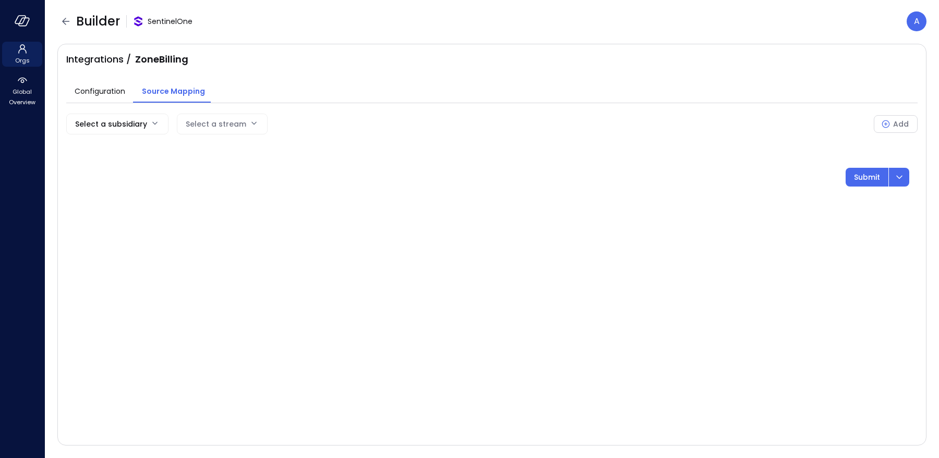
click at [212, 121] on div "Select a stream" at bounding box center [216, 124] width 60 height 20
click at [144, 125] on body "Orgs Global Overview Builder SentinelOne A Integrations / ZoneBilling Configura…" at bounding box center [469, 229] width 939 height 458
click at [129, 140] on li "SentinelOne" at bounding box center [115, 148] width 99 height 17
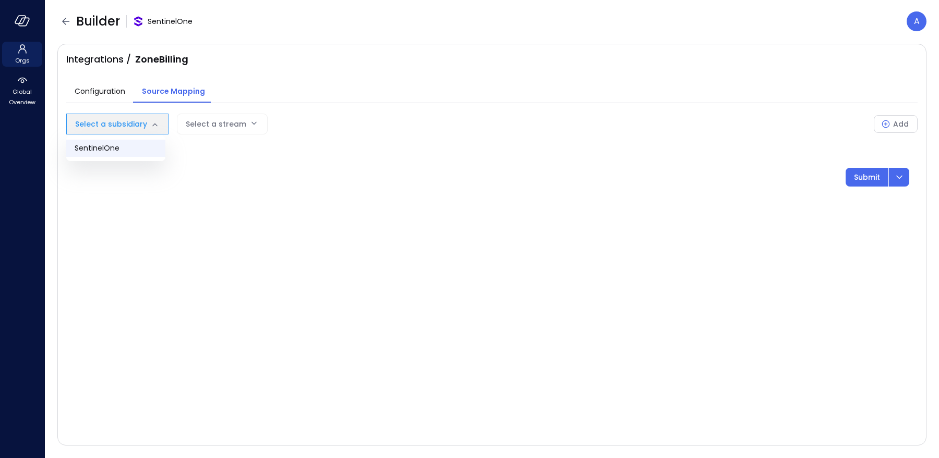
type input "***"
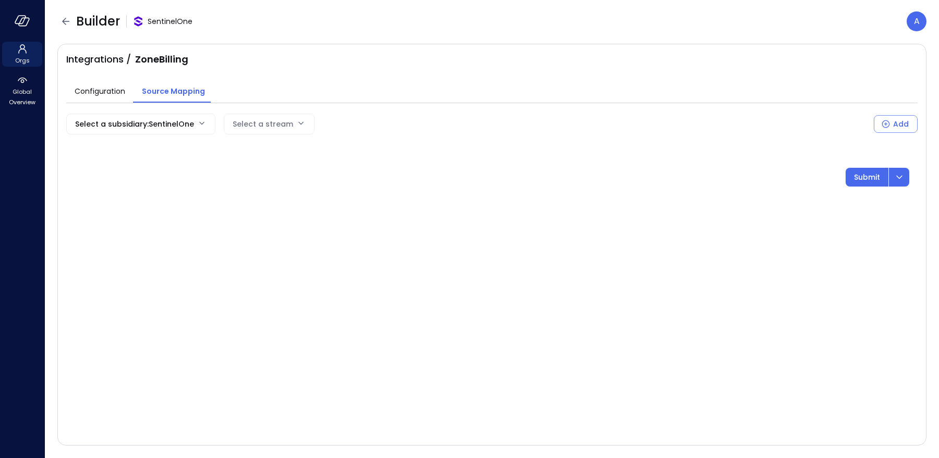
click at [264, 134] on div "Select a subsidiary : SentinelOne *** Select a stream Add Submit" at bounding box center [491, 150] width 851 height 73
click at [272, 125] on body "Orgs Global Overview Builder SentinelOne A Integrations / ZoneBilling Configura…" at bounding box center [469, 229] width 939 height 458
click at [260, 125] on div at bounding box center [469, 229] width 939 height 458
click at [63, 22] on icon "button" at bounding box center [65, 21] width 7 height 7
